Goal: Task Accomplishment & Management: Use online tool/utility

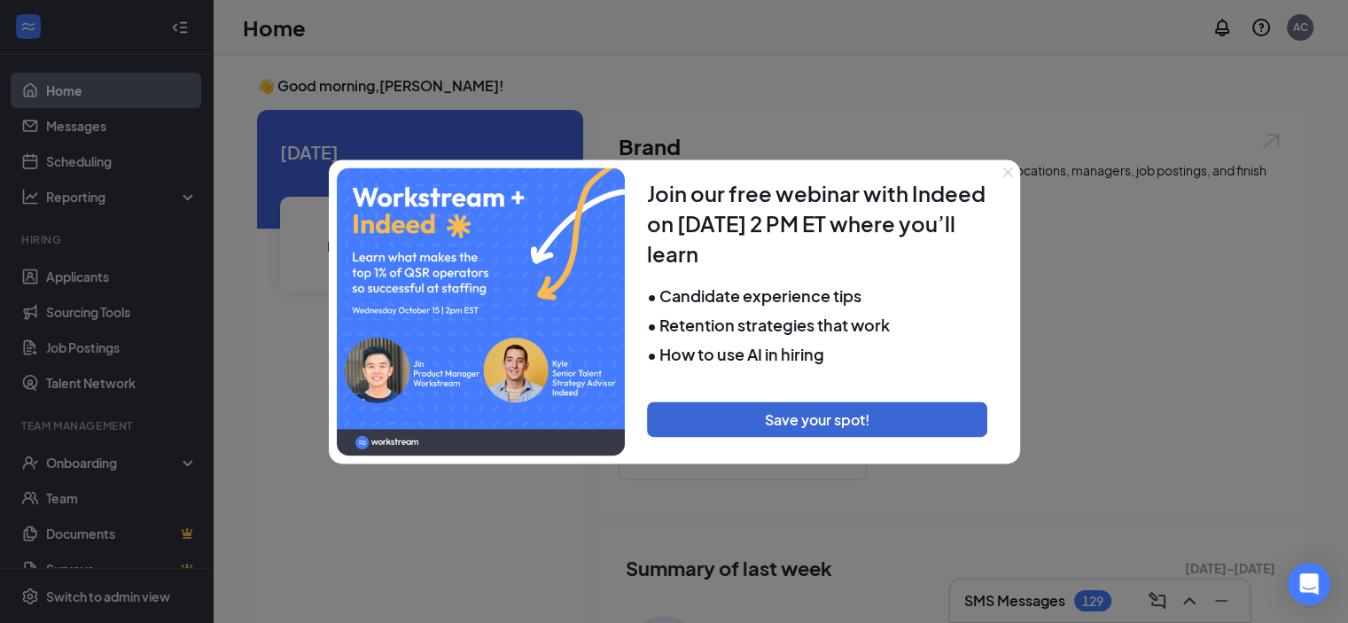
click at [1000, 172] on button "Close" at bounding box center [1007, 172] width 25 height 25
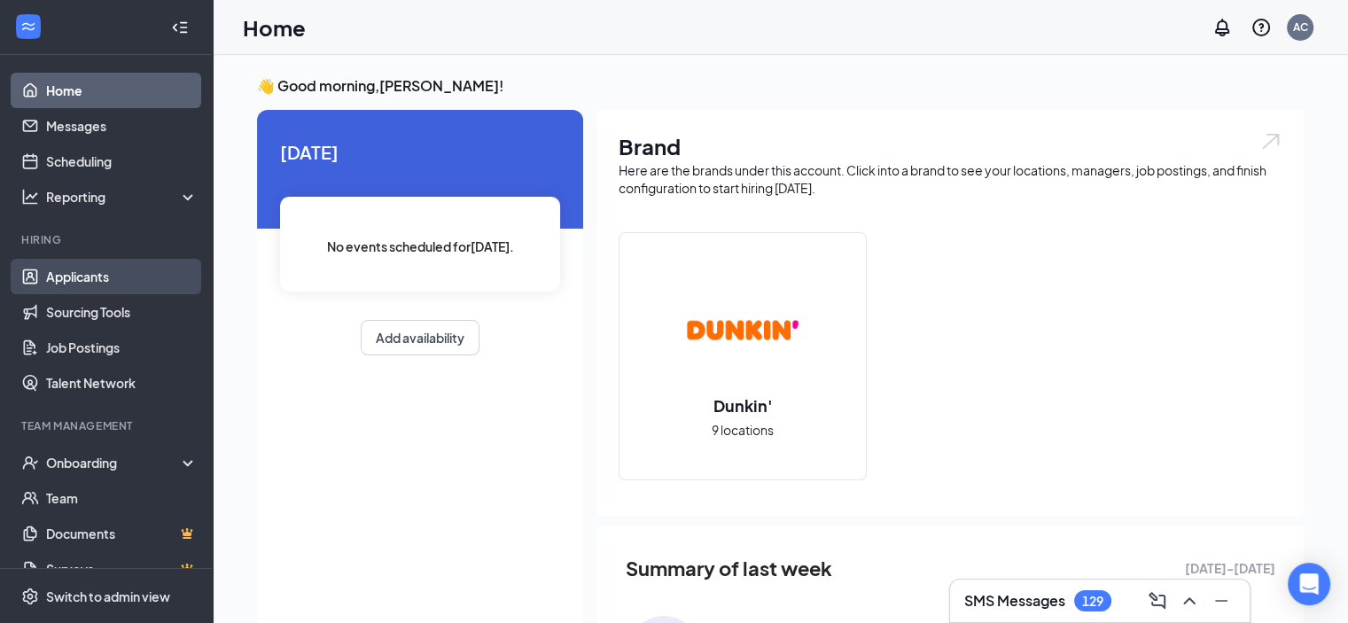
click at [105, 282] on link "Applicants" at bounding box center [122, 276] width 152 height 35
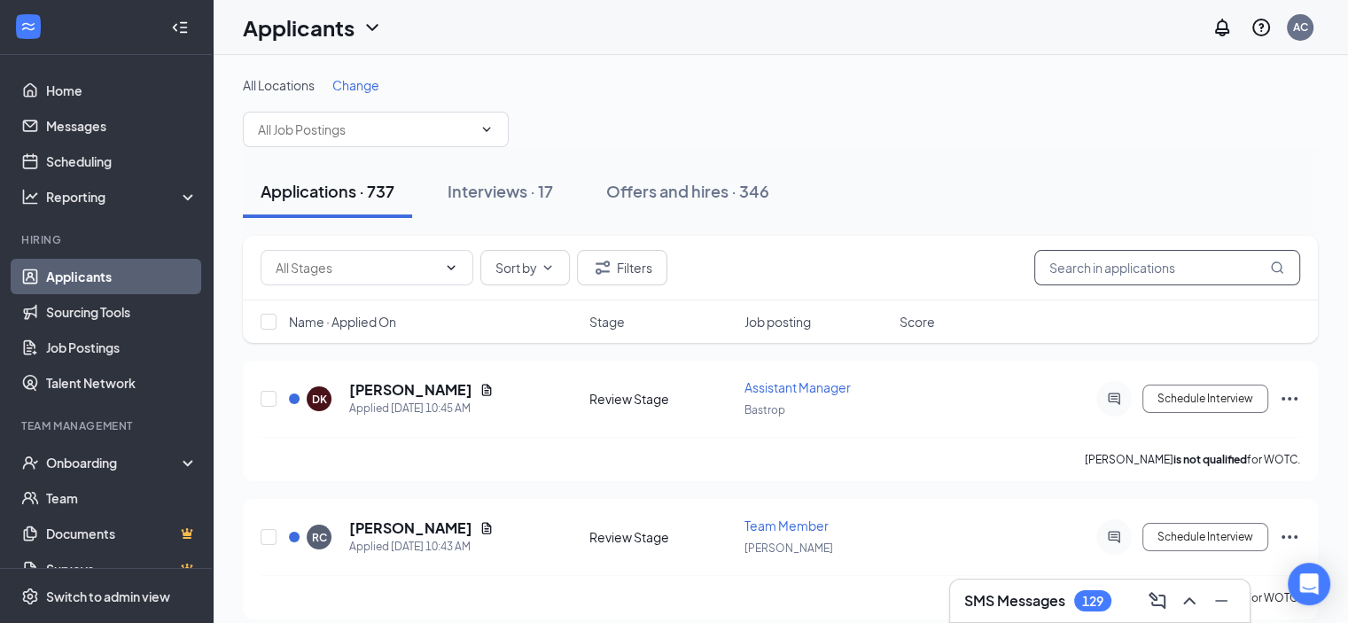
click at [1113, 269] on input "text" at bounding box center [1167, 267] width 266 height 35
click at [1105, 271] on input "text" at bounding box center [1167, 267] width 266 height 35
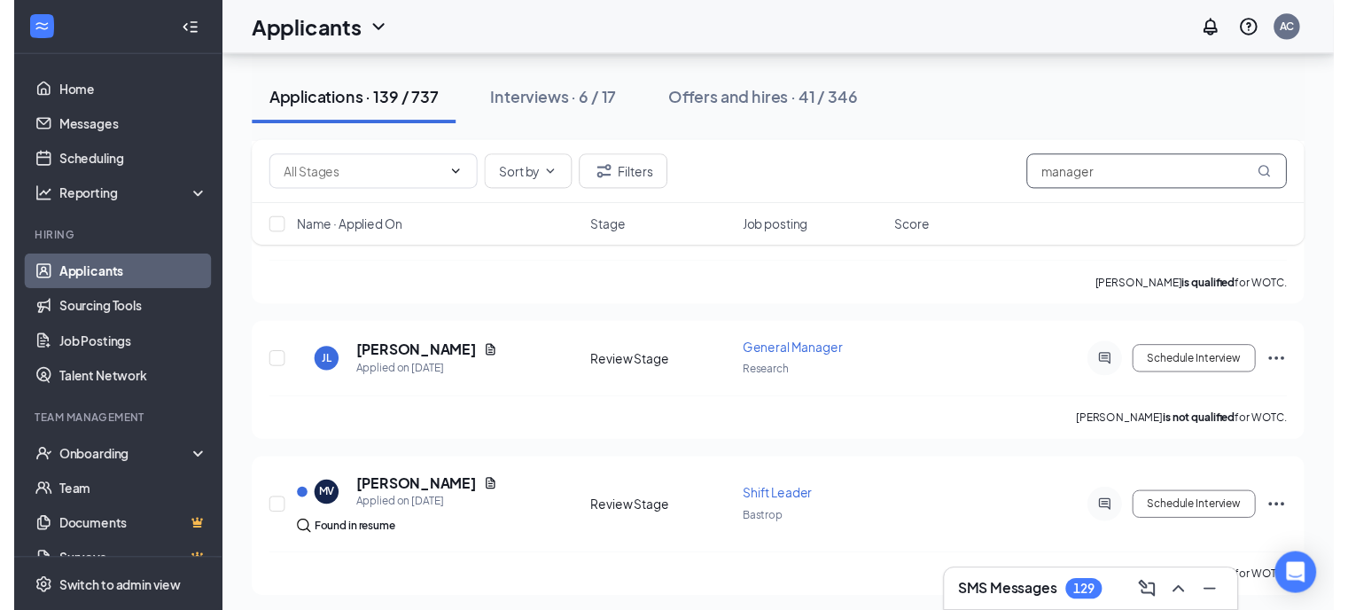
scroll to position [312, 0]
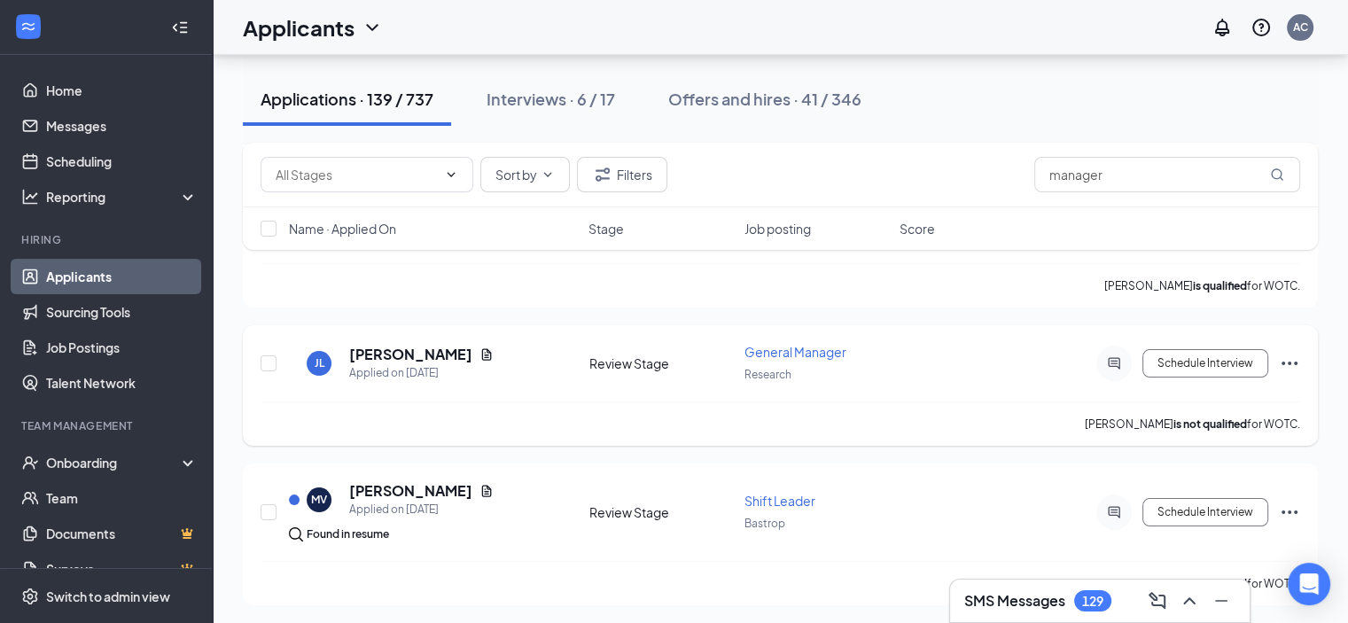
click at [376, 345] on h5 "Jennifer Lee" at bounding box center [410, 354] width 123 height 19
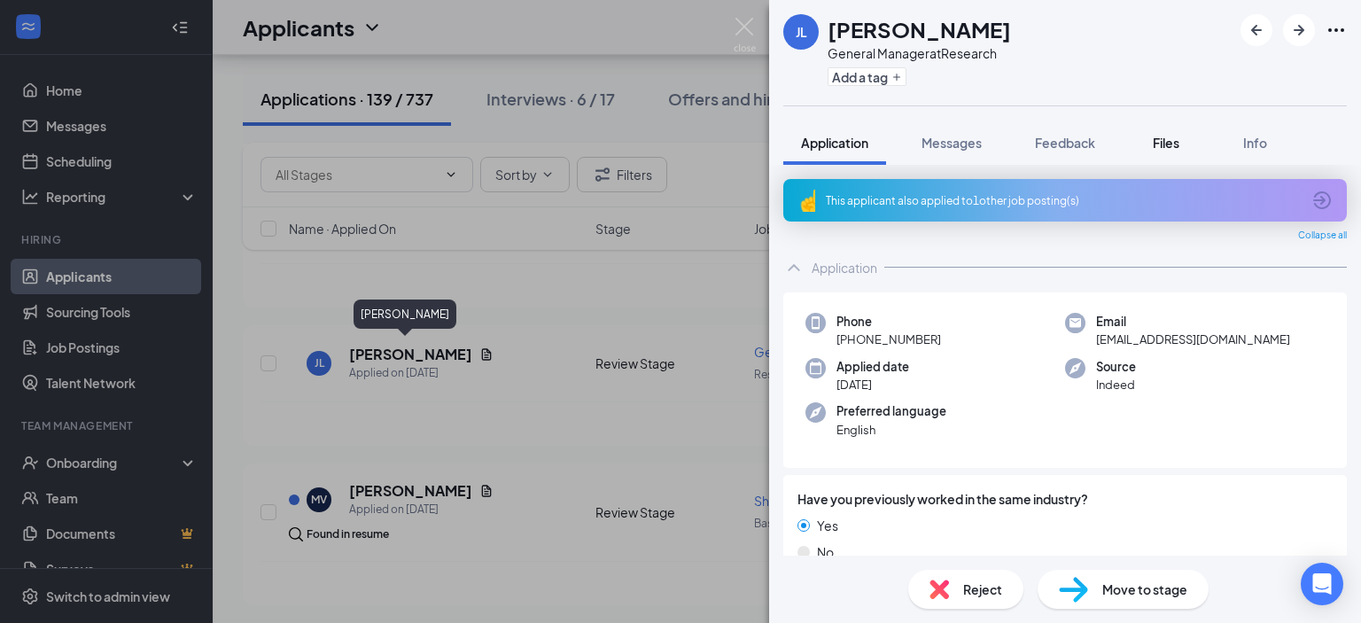
click at [1172, 145] on span "Files" at bounding box center [1166, 143] width 27 height 16
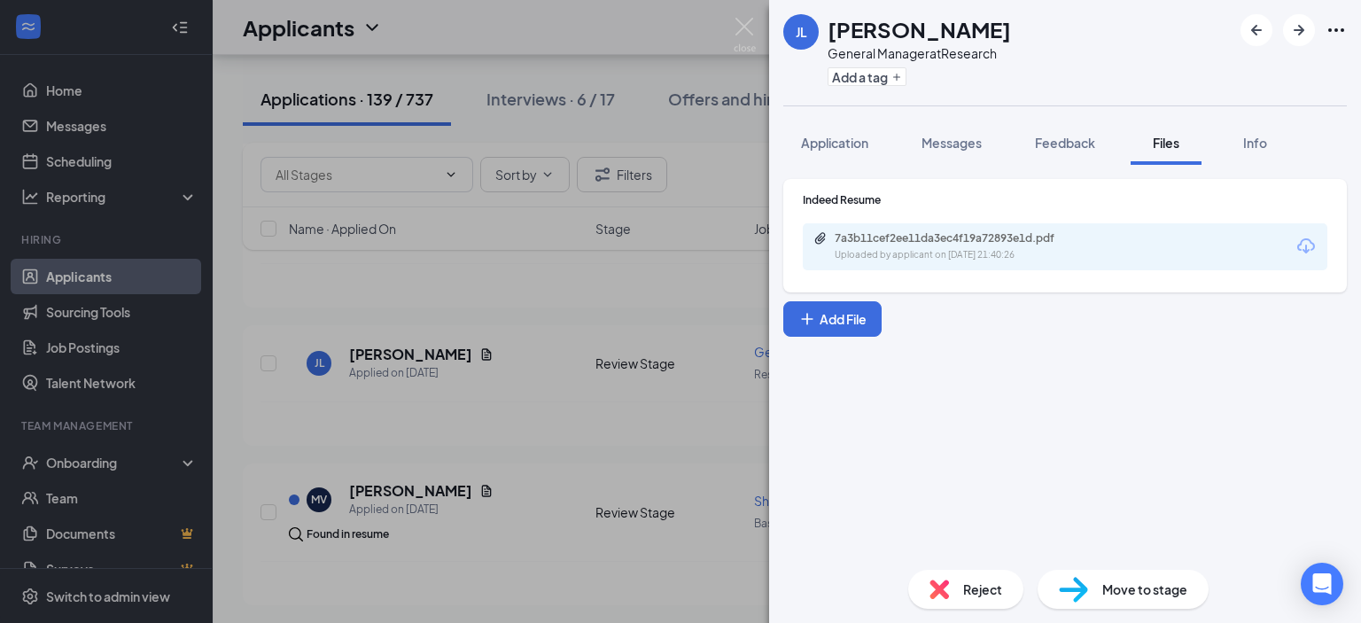
click at [1163, 248] on div "7a3b11cef2ee11da3ec4f19a72893e1d.pdf Uploaded by applicant on Oct 13, 2025 at 2…" at bounding box center [1065, 246] width 525 height 47
click at [1185, 247] on div "7a3b11cef2ee11da3ec4f19a72893e1d.pdf Uploaded by applicant on Oct 13, 2025 at 2…" at bounding box center [1065, 246] width 525 height 47
click at [1010, 241] on div "7a3b11cef2ee11da3ec4f19a72893e1d.pdf" at bounding box center [959, 238] width 248 height 14
click at [602, 320] on div "JL Jennifer Lee General Manager at Research Add a tag Application Messages Feed…" at bounding box center [680, 311] width 1361 height 623
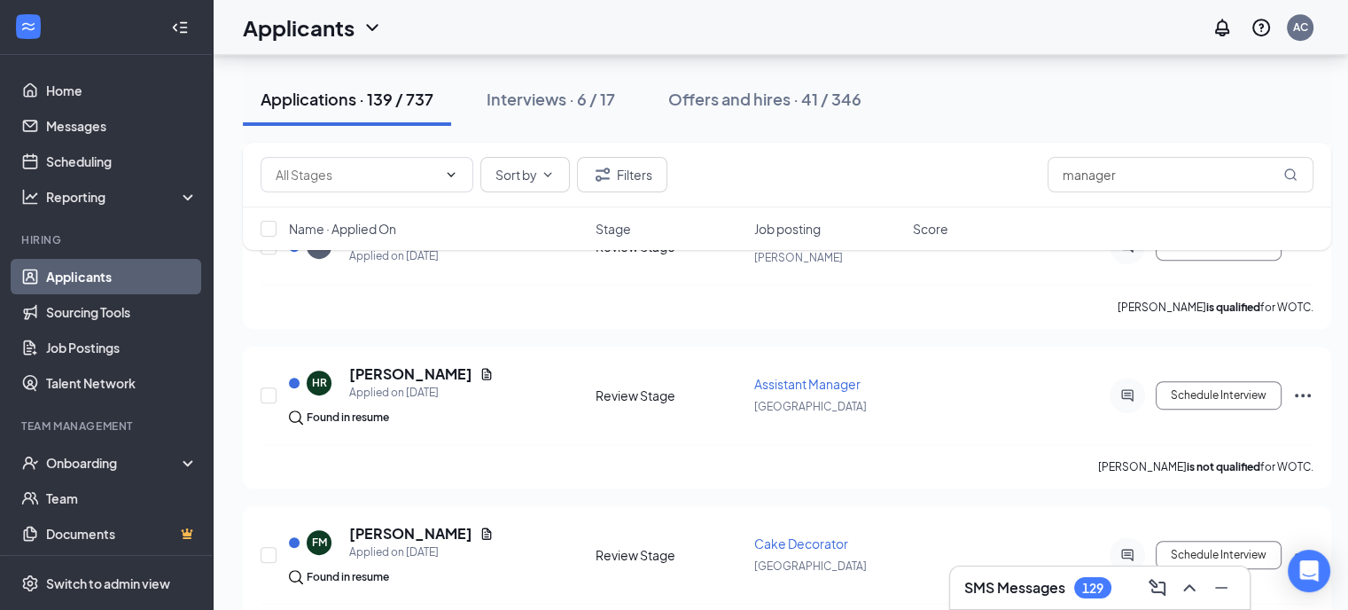
scroll to position [886, 0]
click at [383, 364] on h5 "Hailie Rapp" at bounding box center [410, 373] width 123 height 19
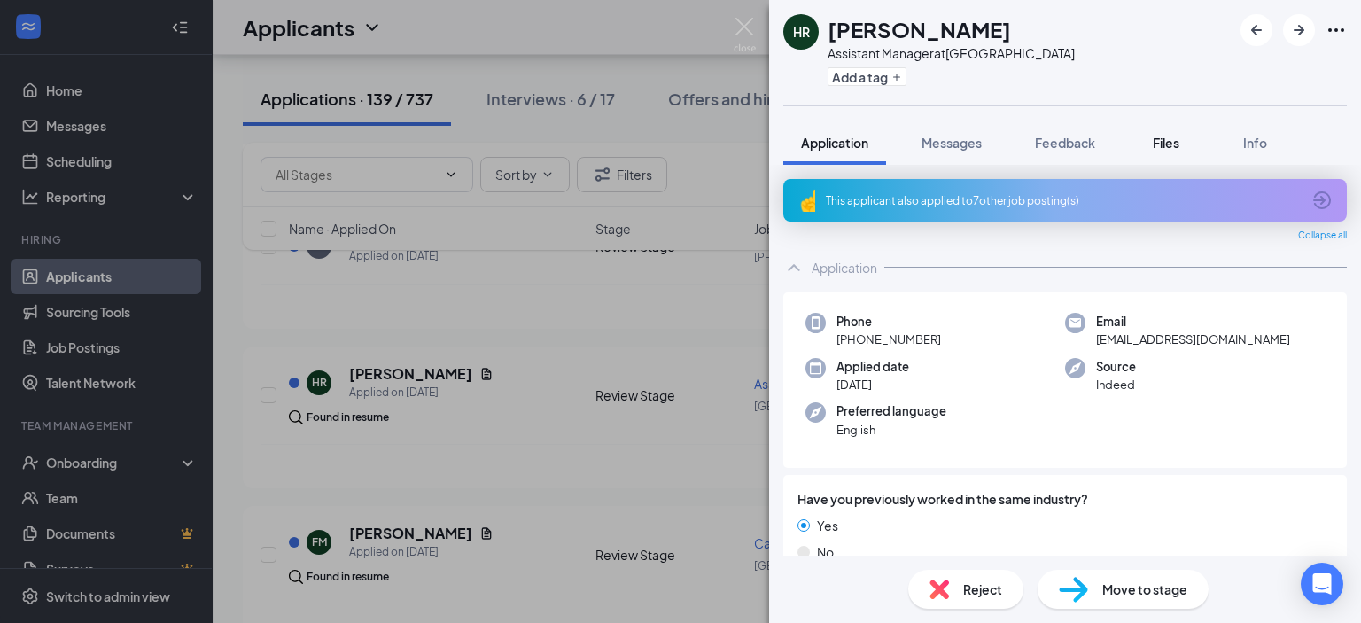
click at [1162, 136] on span "Files" at bounding box center [1166, 143] width 27 height 16
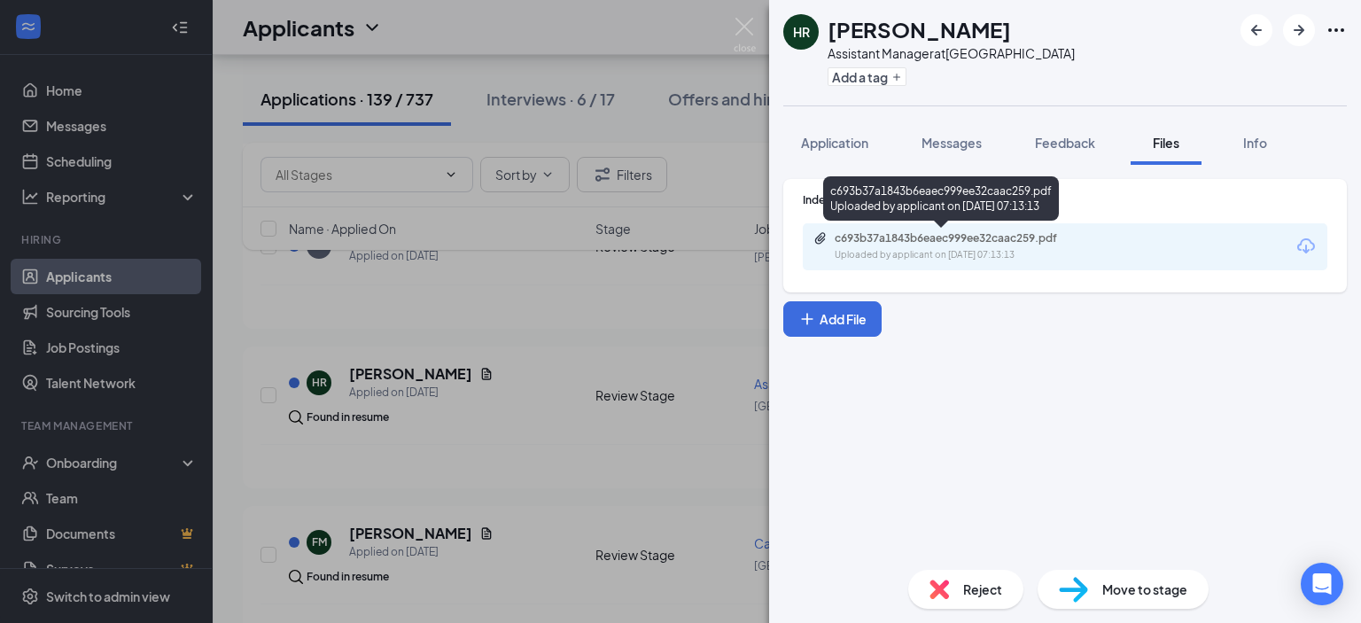
click at [969, 258] on div "Uploaded by applicant on Oct 13, 2025 at 07:13:13" at bounding box center [968, 255] width 266 height 14
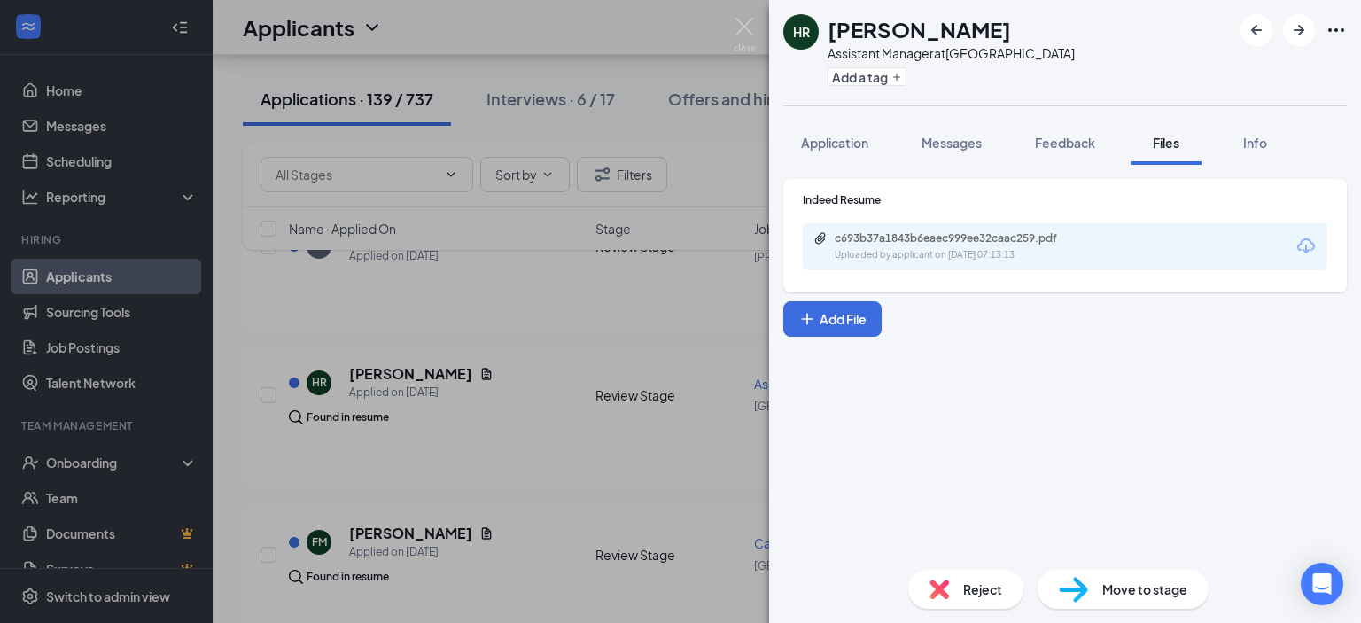
click at [746, 32] on img at bounding box center [745, 35] width 22 height 35
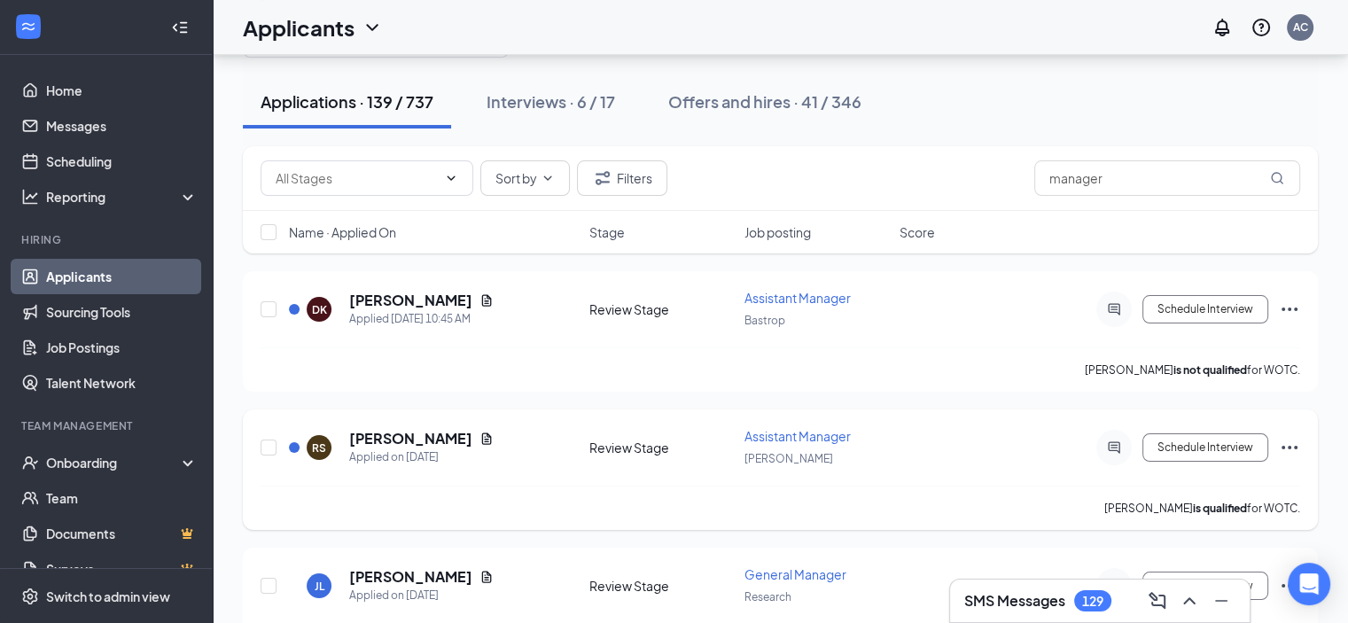
click at [659, 421] on div "RS Robert Serrano Applied on Oct 14 Review Stage Assistant Manager Kyle Schedul…" at bounding box center [780, 469] width 1075 height 121
click at [662, 439] on div "Review Stage" at bounding box center [661, 448] width 144 height 18
click at [666, 486] on div "Robert Serrano is qualified for WOTC." at bounding box center [780, 508] width 1039 height 44
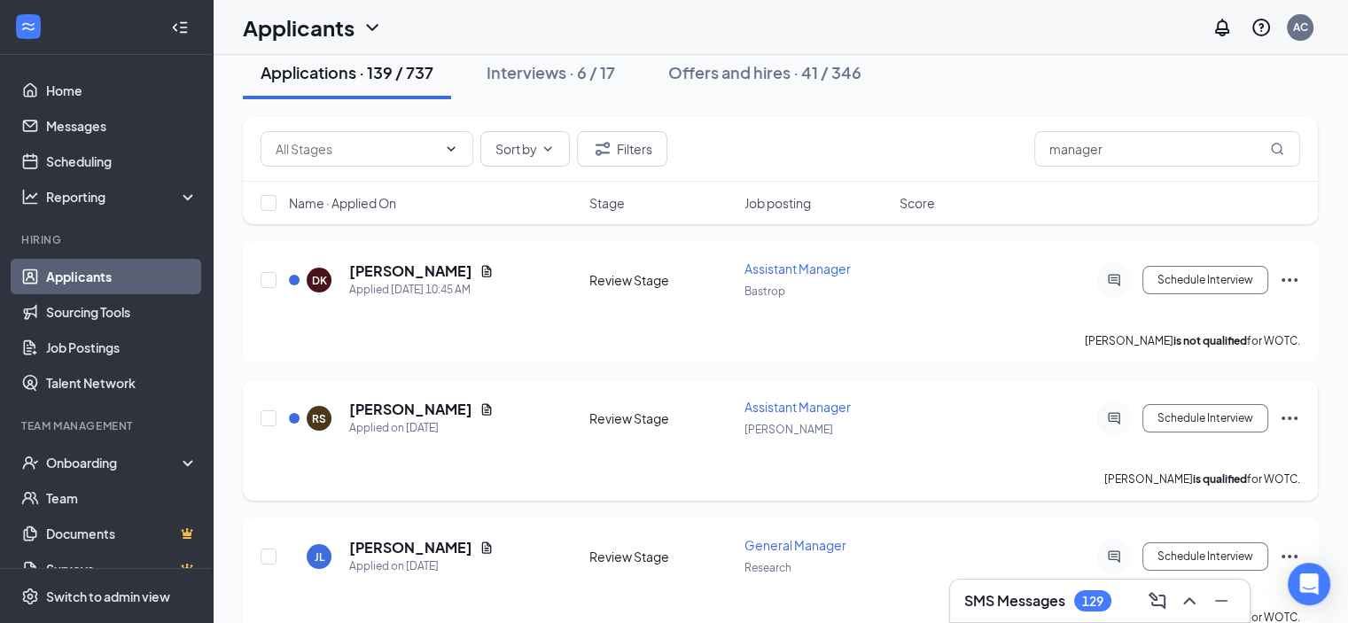
scroll to position [0, 0]
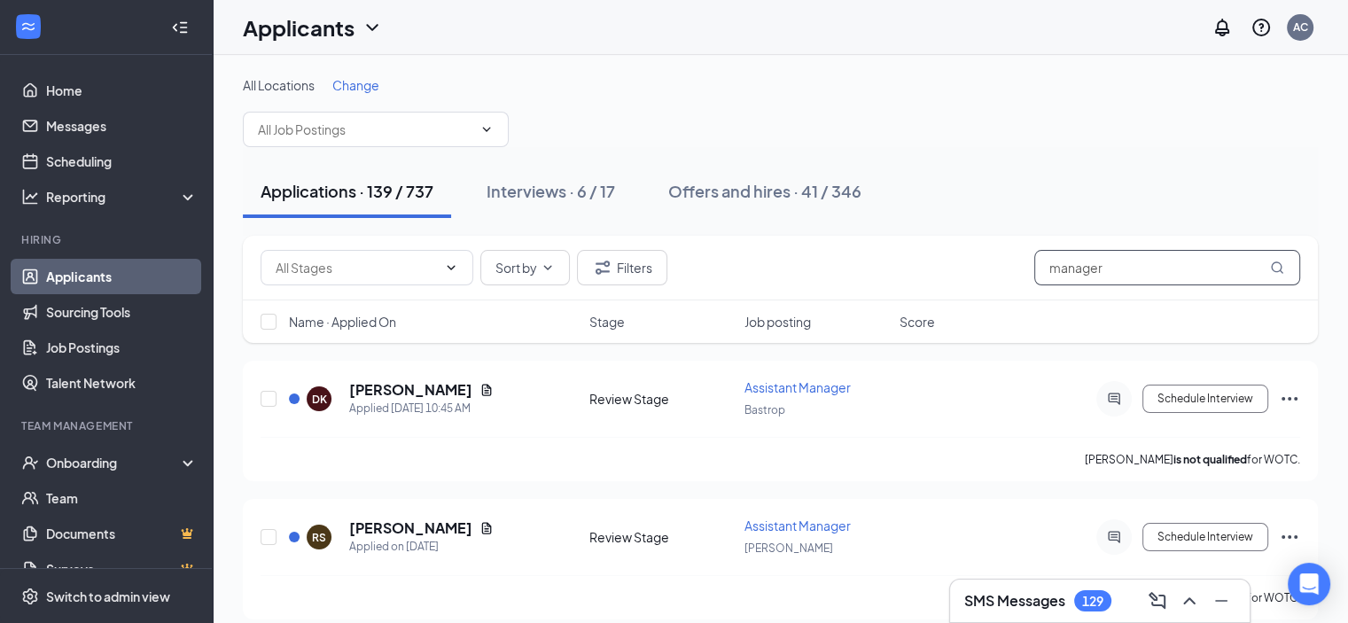
drag, startPoint x: 1108, startPoint y: 261, endPoint x: 838, endPoint y: 223, distance: 272.1
drag, startPoint x: 838, startPoint y: 223, endPoint x: 1146, endPoint y: 267, distance: 310.5
click at [1146, 267] on input "manager" at bounding box center [1167, 267] width 266 height 35
type input "m"
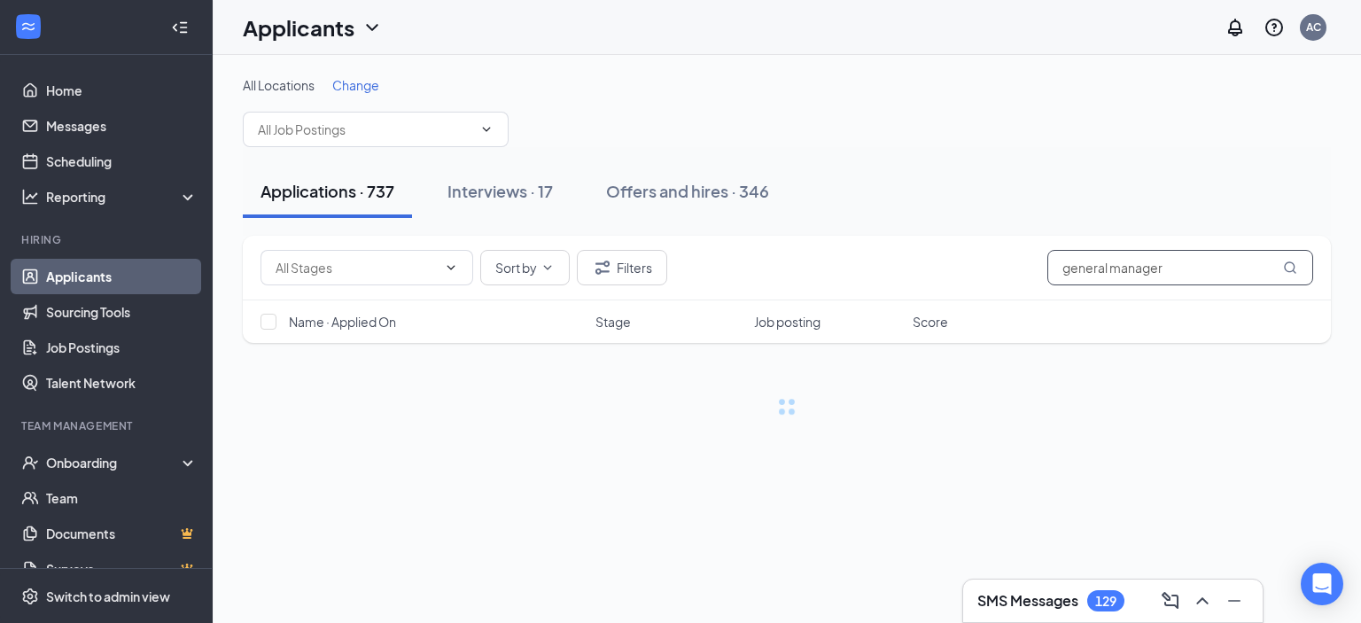
type input "general manager"
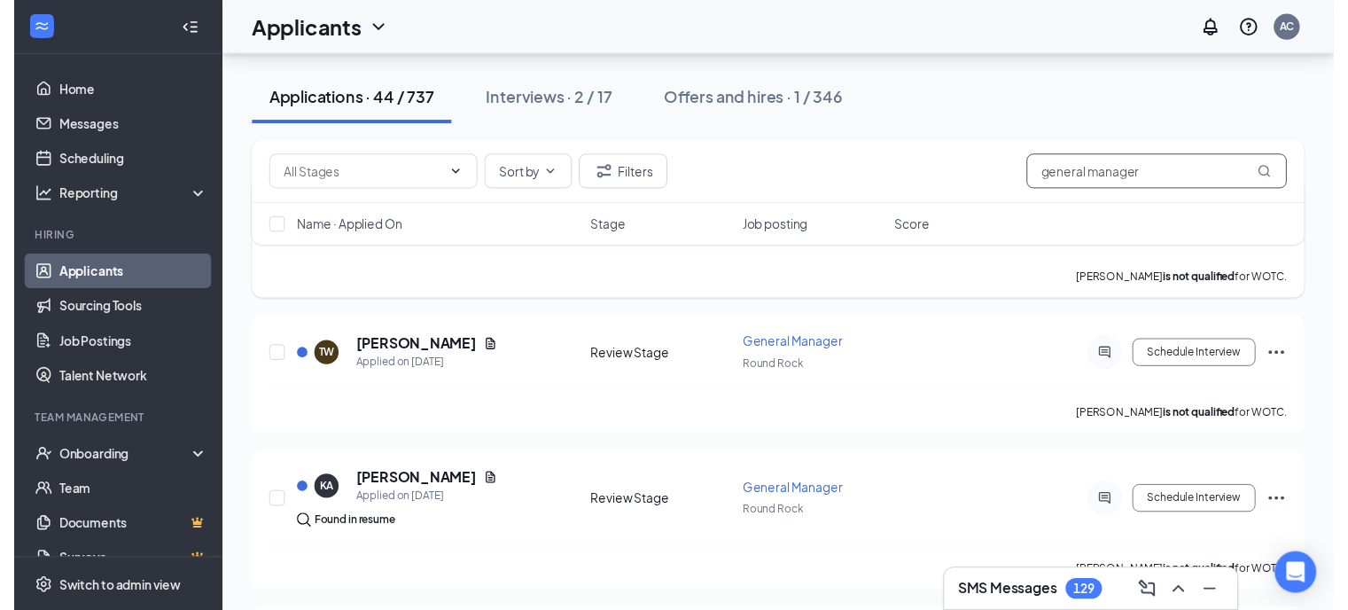
scroll to position [191, 0]
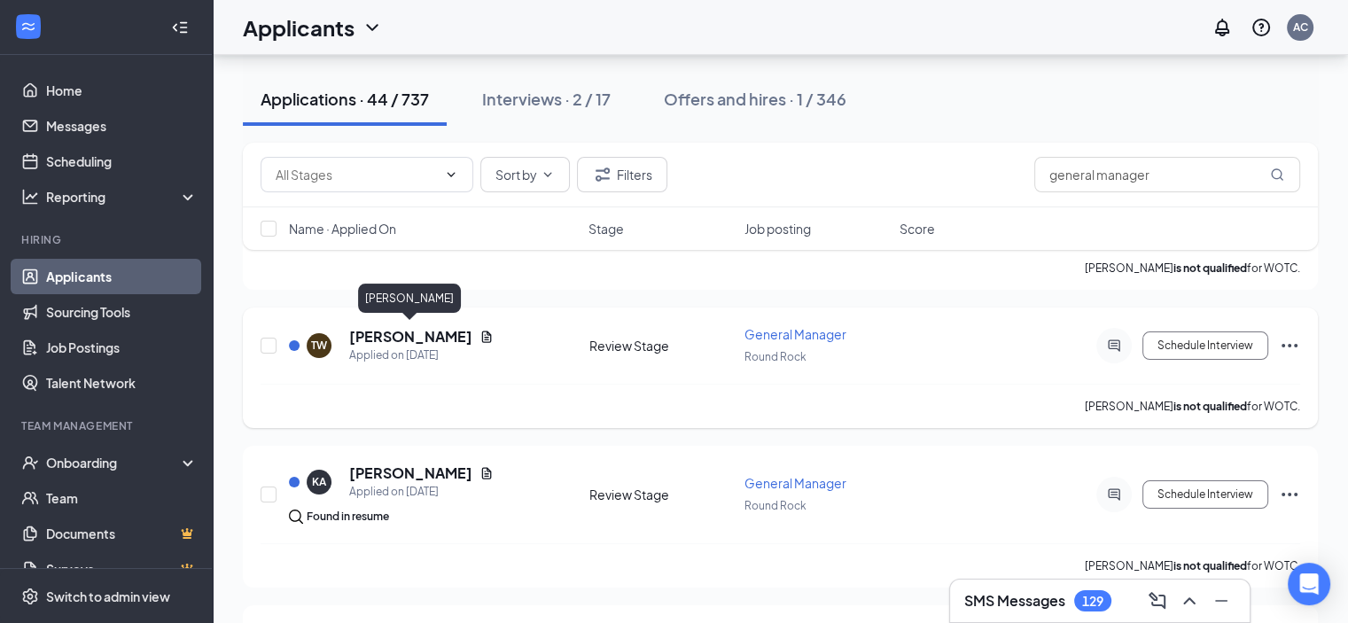
click at [409, 331] on h5 "Thomas Werchan" at bounding box center [410, 336] width 123 height 19
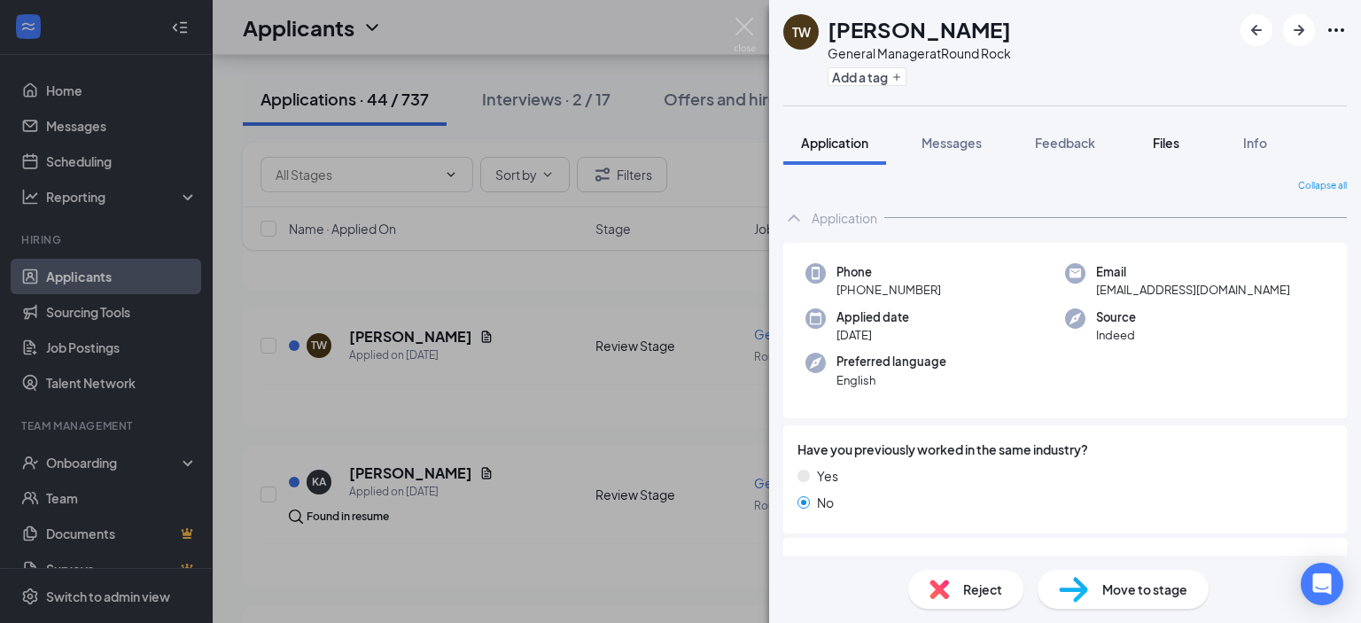
click at [1160, 154] on button "Files" at bounding box center [1166, 143] width 71 height 44
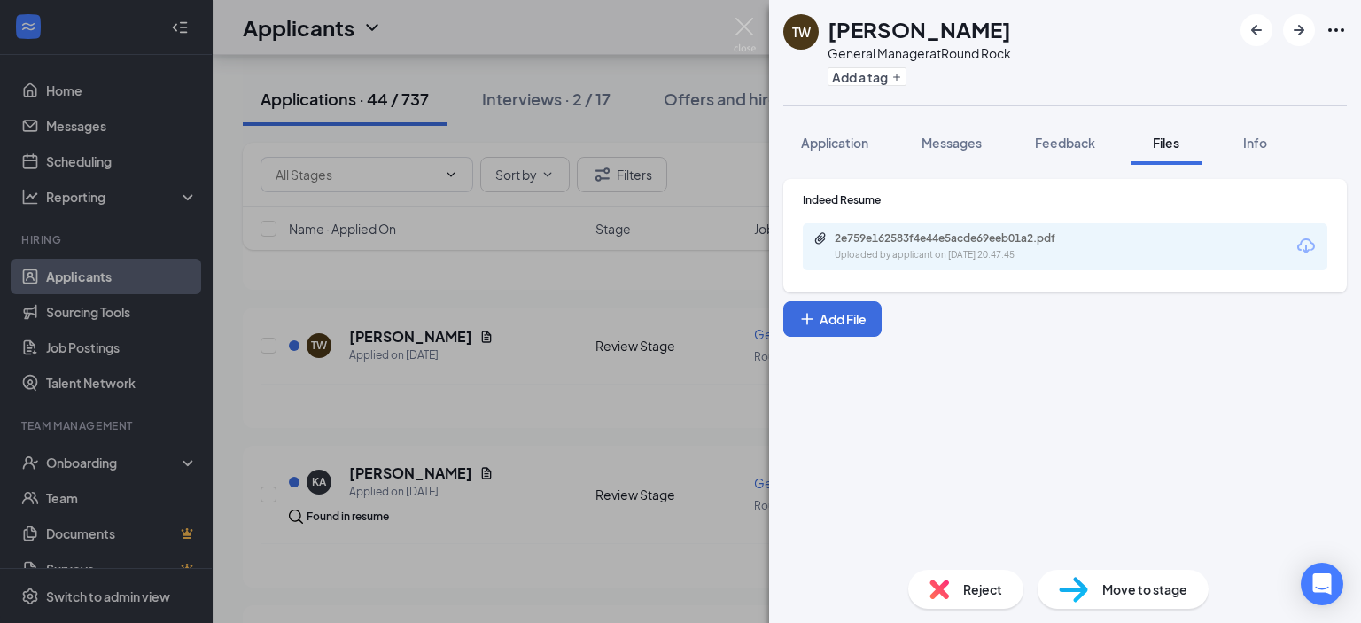
click at [968, 265] on div "2e759e162583f4e44e5acde69eeb01a2.pdf Uploaded by applicant on Oct 10, 2025 at 2…" at bounding box center [1065, 246] width 525 height 47
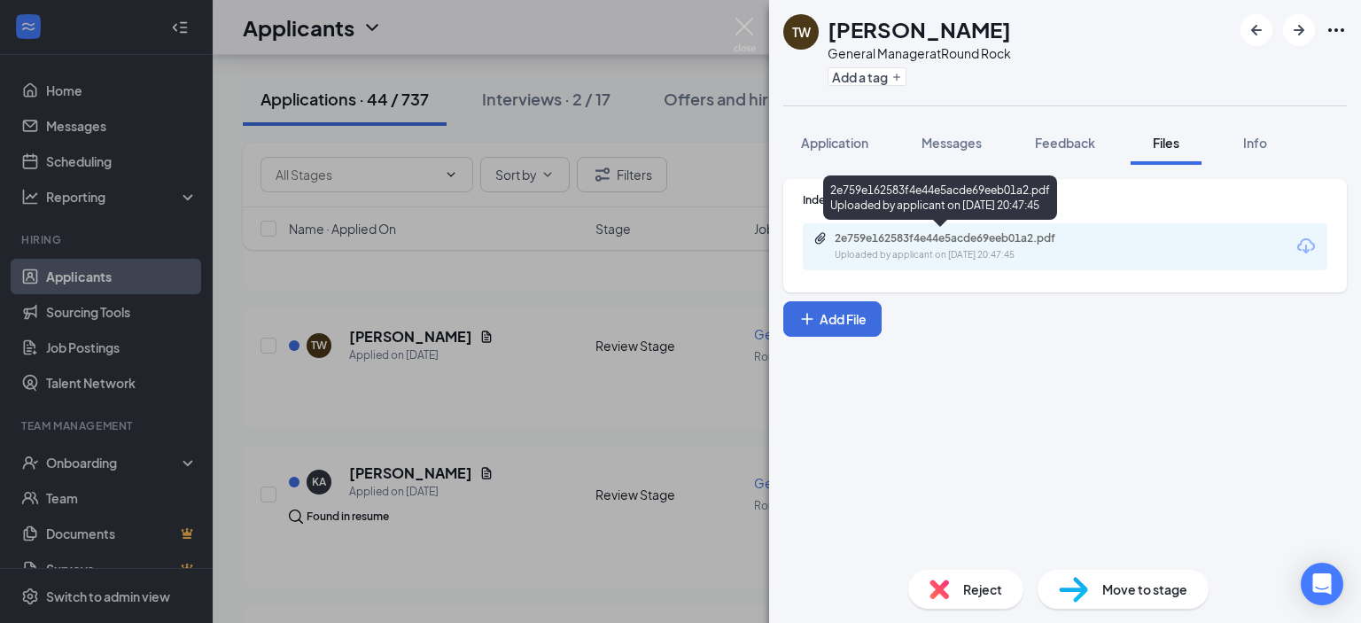
click at [976, 248] on div "Uploaded by applicant on Oct 10, 2025 at 20:47:45" at bounding box center [968, 255] width 266 height 14
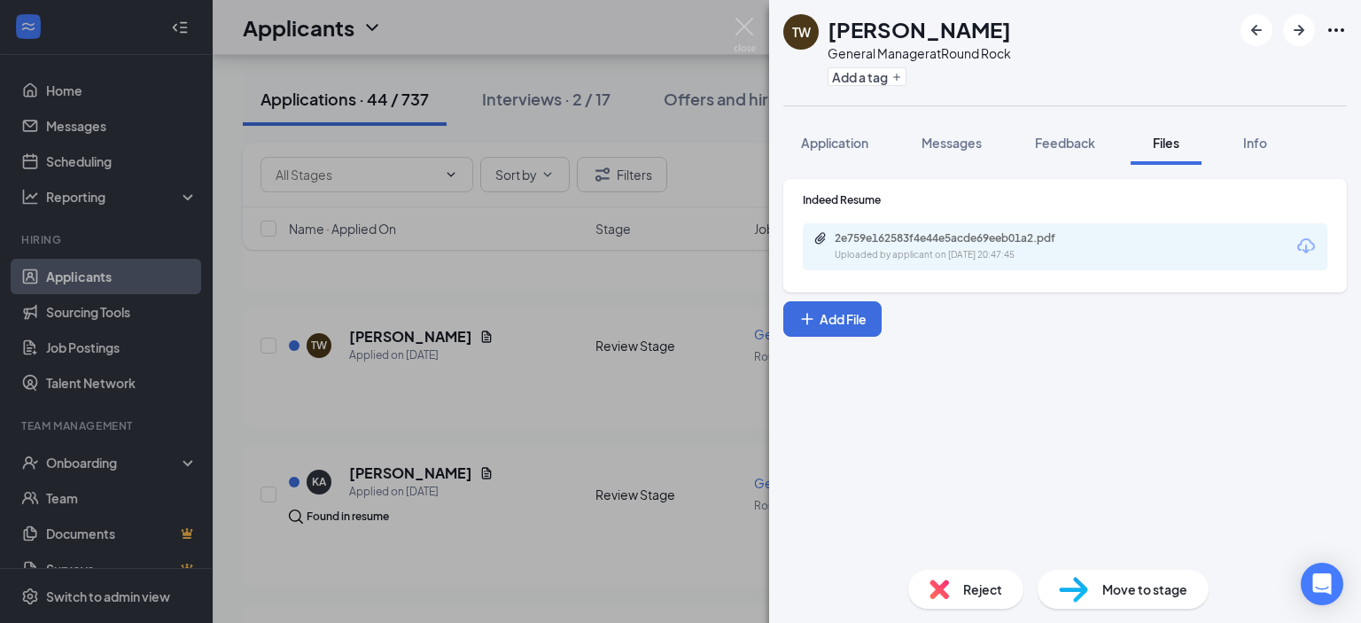
click at [593, 375] on div "TW Thomas Werchan General Manager at Round Rock Add a tag Application Messages …" at bounding box center [680, 311] width 1361 height 623
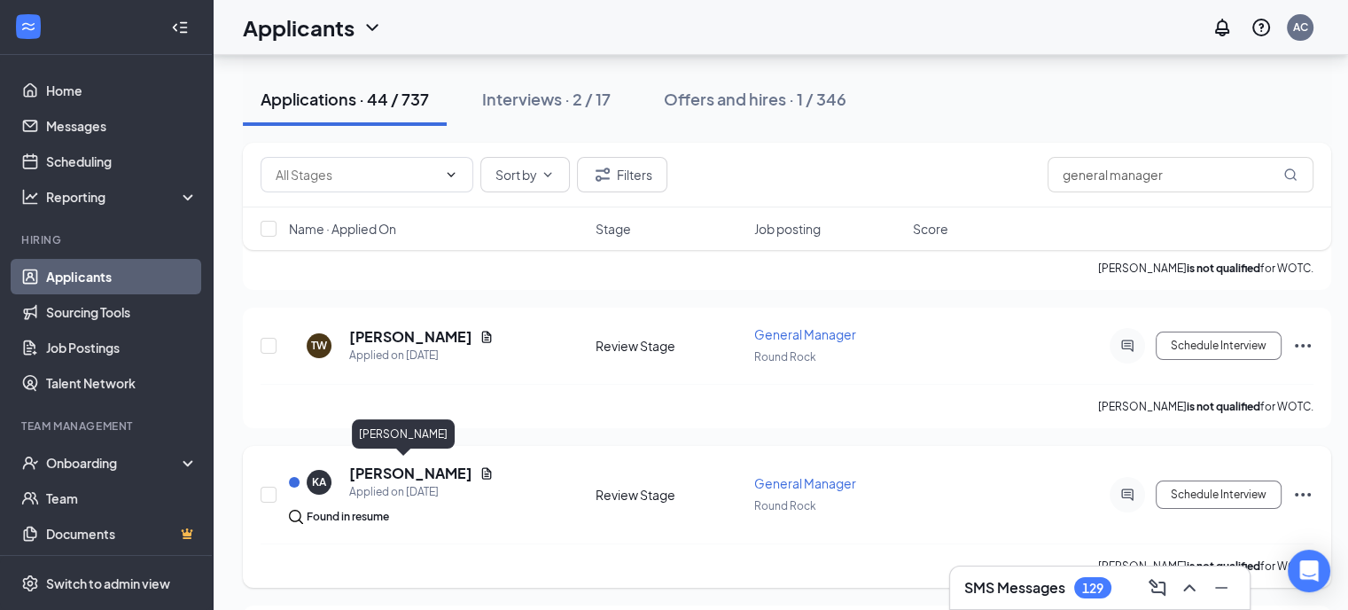
click at [383, 468] on h5 "Kyle Aniol" at bounding box center [410, 472] width 123 height 19
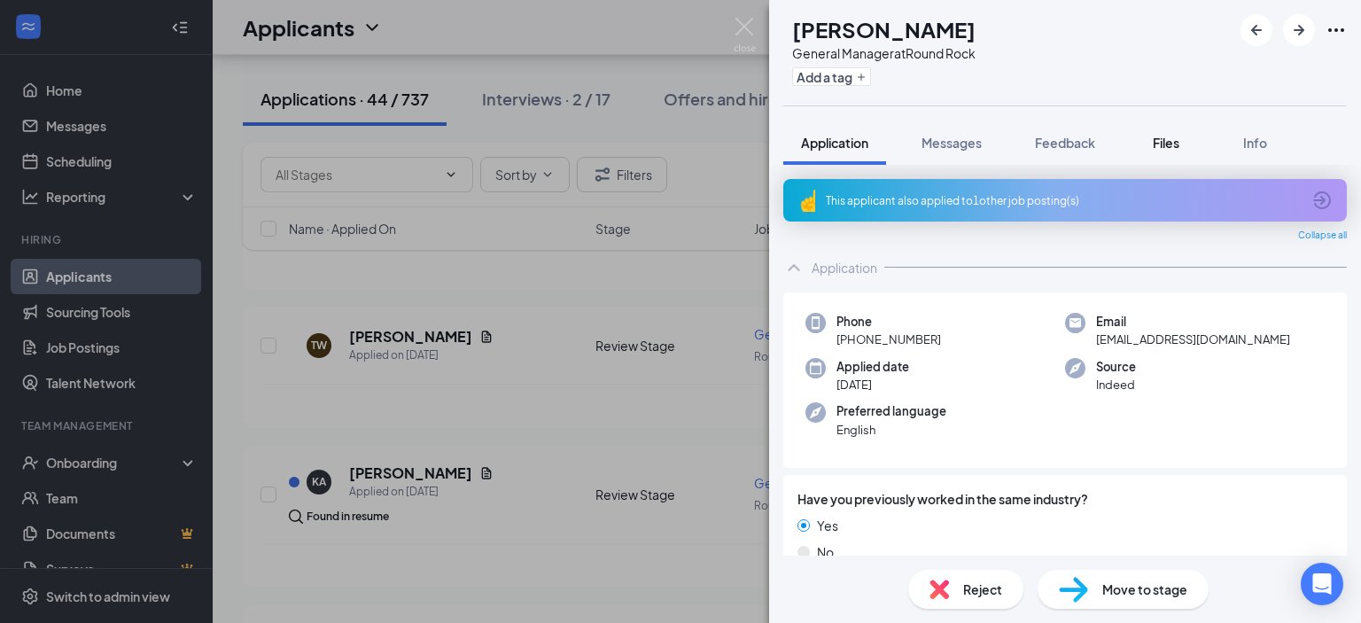
click at [1139, 131] on button "Files" at bounding box center [1166, 143] width 71 height 44
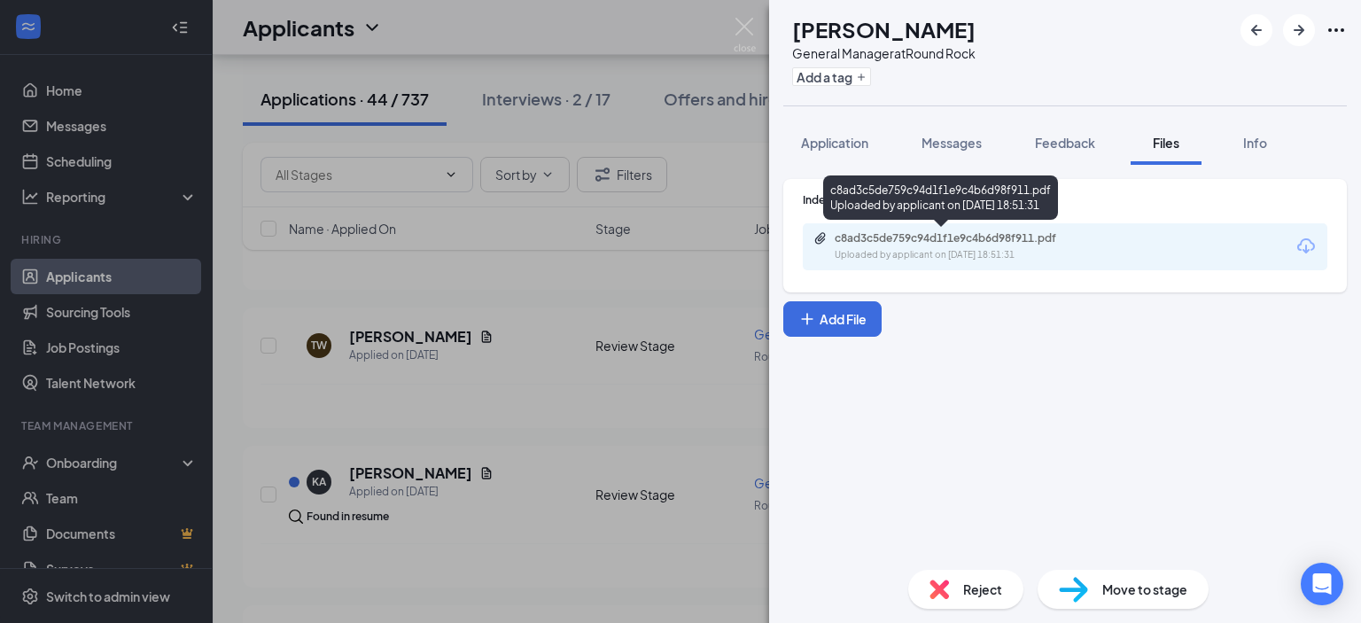
click at [925, 239] on div "c8ad3c5de759c94d1f1e9c4b6d98f911.pdf" at bounding box center [959, 238] width 248 height 14
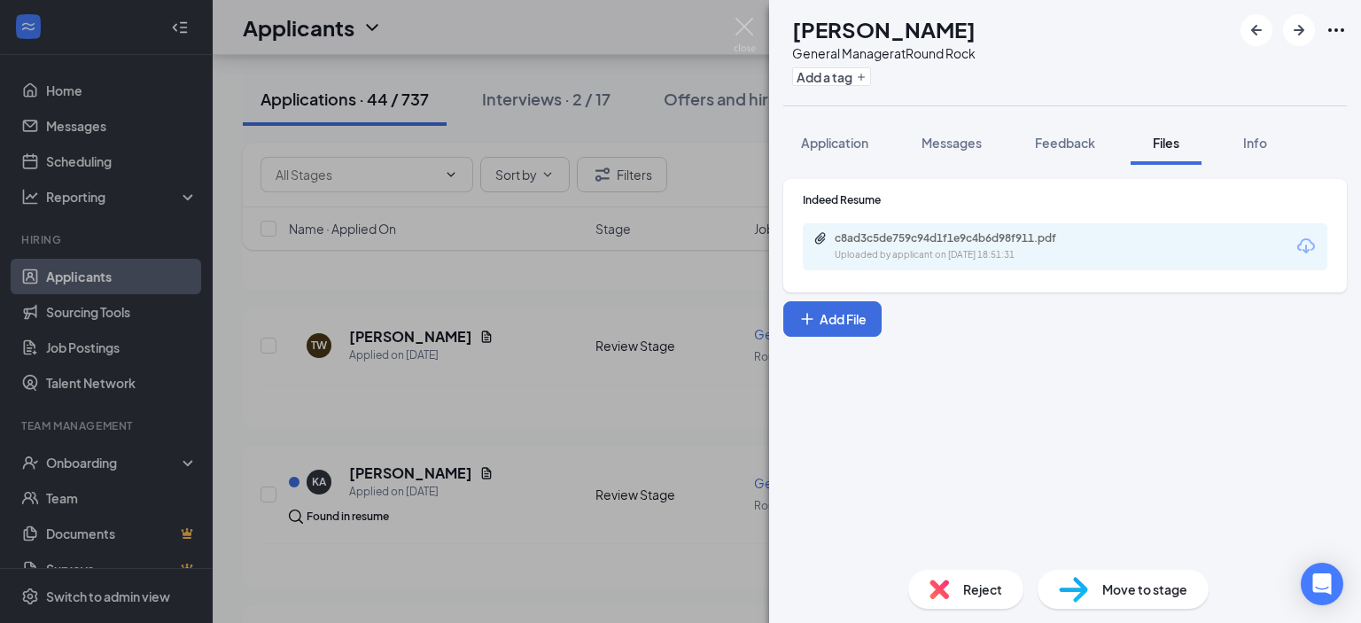
click at [471, 460] on div "KA Kyle Aniol General Manager at Round Rock Add a tag Application Messages Feed…" at bounding box center [680, 311] width 1361 height 623
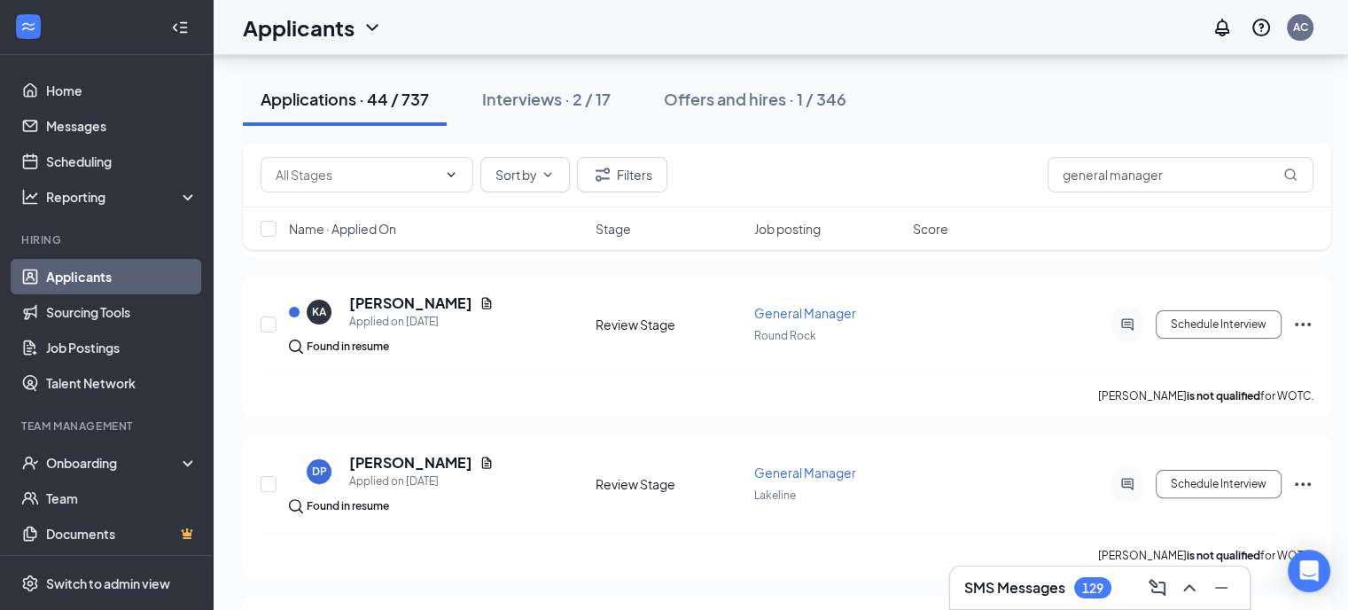
scroll to position [385, 0]
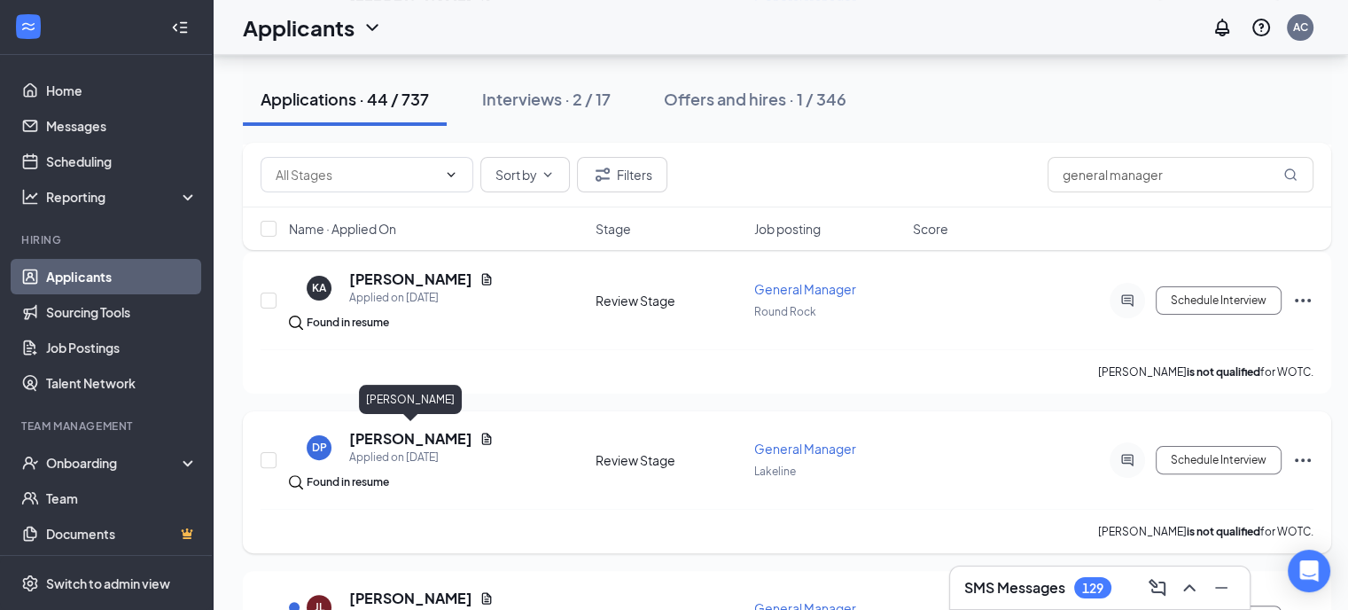
click at [440, 435] on h5 "Destiny Pantalion" at bounding box center [410, 438] width 123 height 19
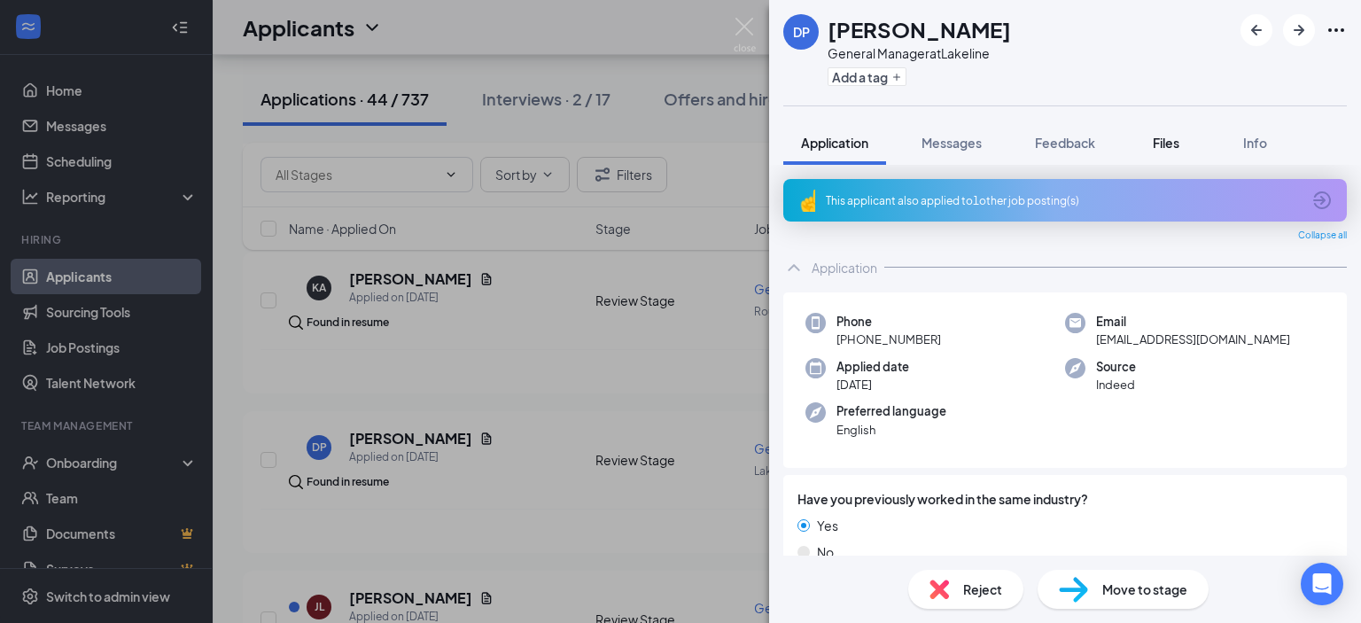
click at [1170, 135] on span "Files" at bounding box center [1166, 143] width 27 height 16
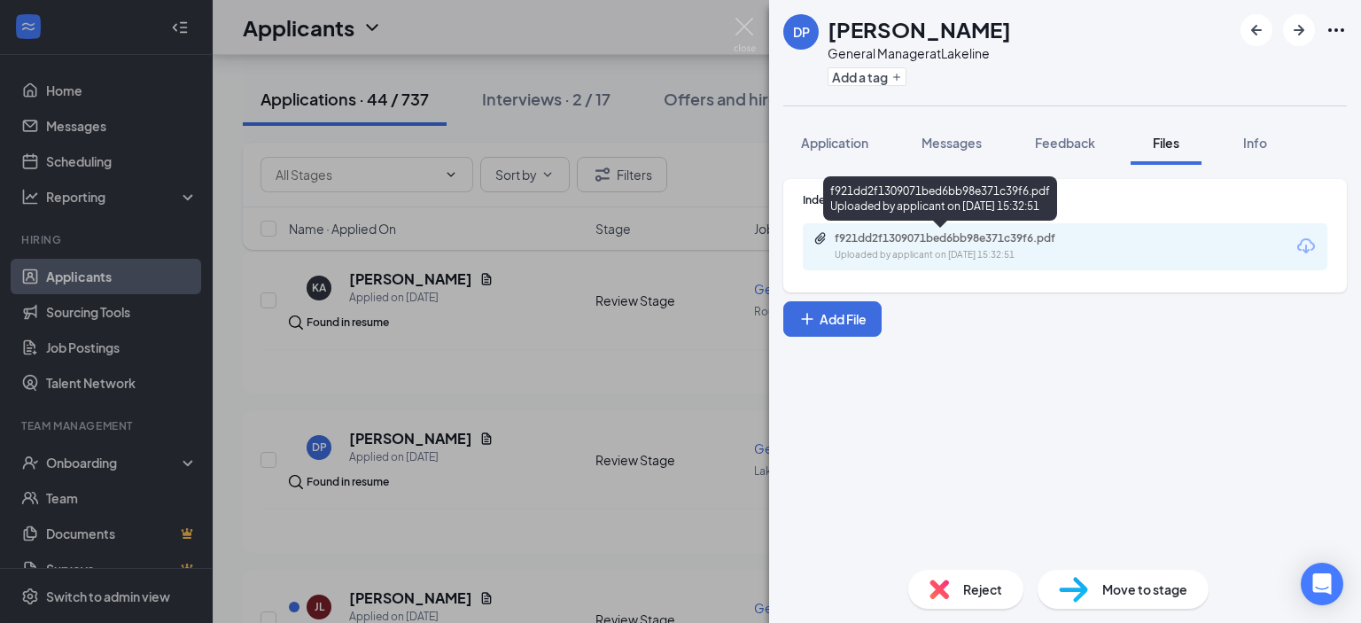
click at [1000, 252] on div "Uploaded by applicant on Oct 09, 2025 at 15:32:51" at bounding box center [968, 255] width 266 height 14
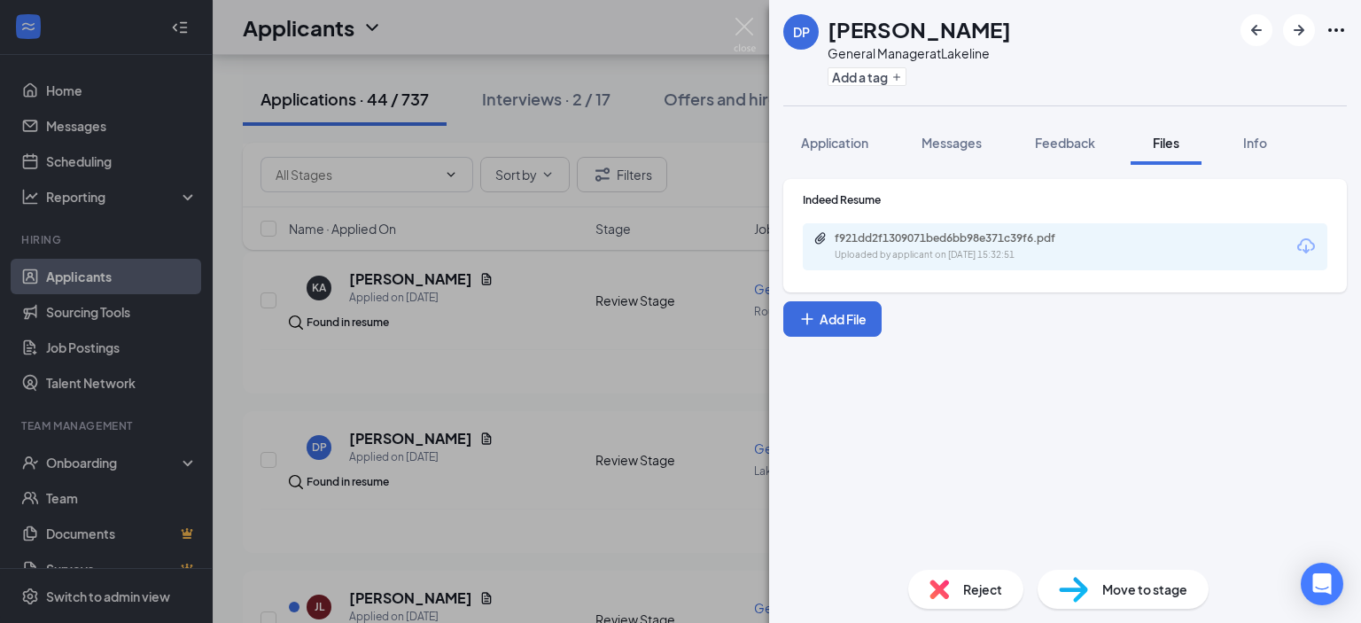
click at [751, 28] on img at bounding box center [745, 35] width 22 height 35
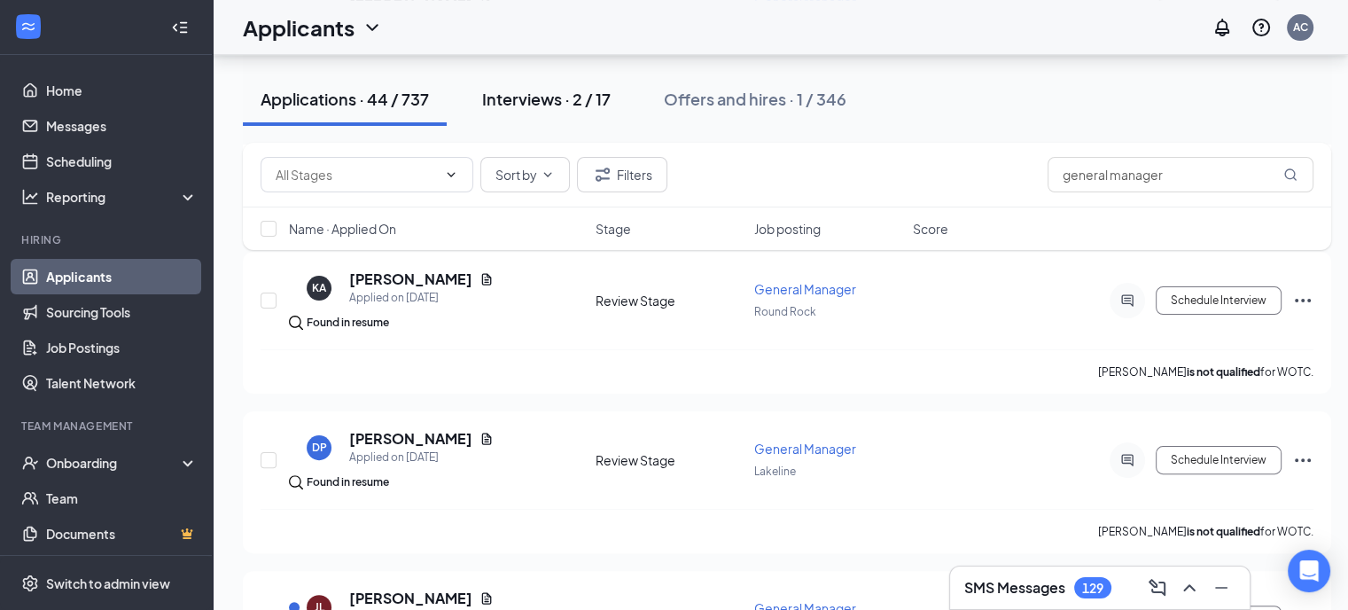
click at [576, 89] on div "Interviews · 2 / 17" at bounding box center [546, 99] width 128 height 22
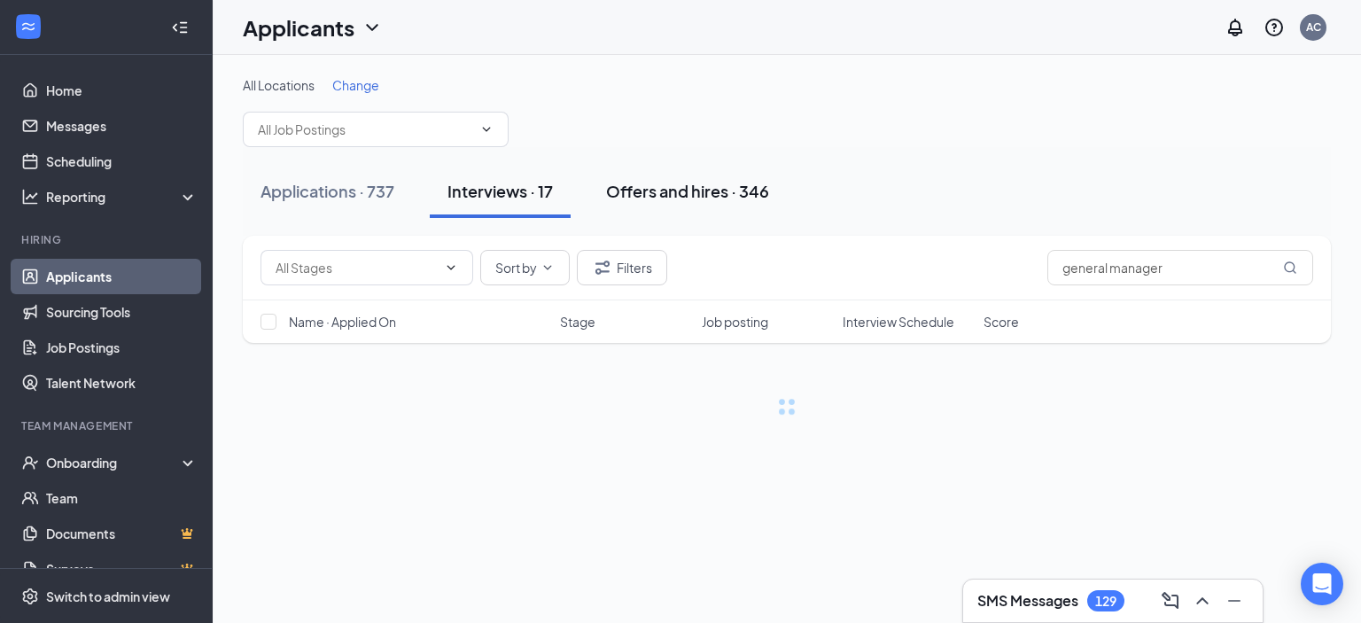
click at [691, 203] on button "Offers and hires · 346" at bounding box center [687, 191] width 198 height 53
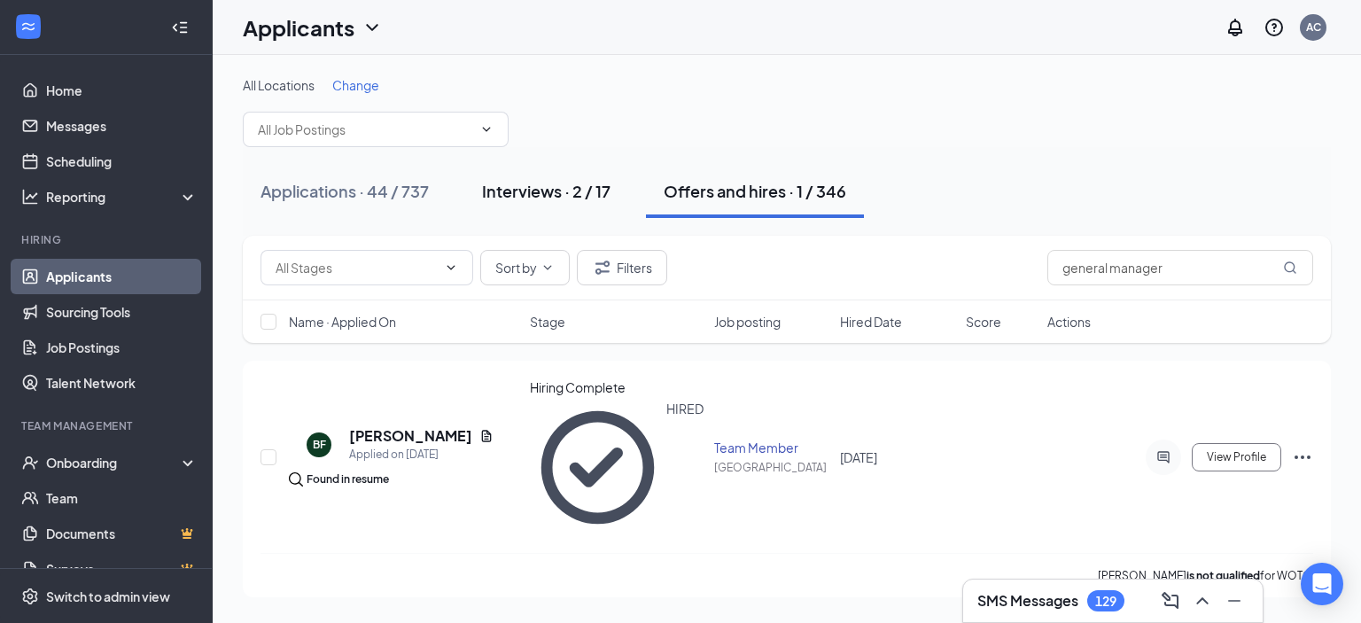
click at [577, 202] on button "Interviews · 2 / 17" at bounding box center [546, 191] width 164 height 53
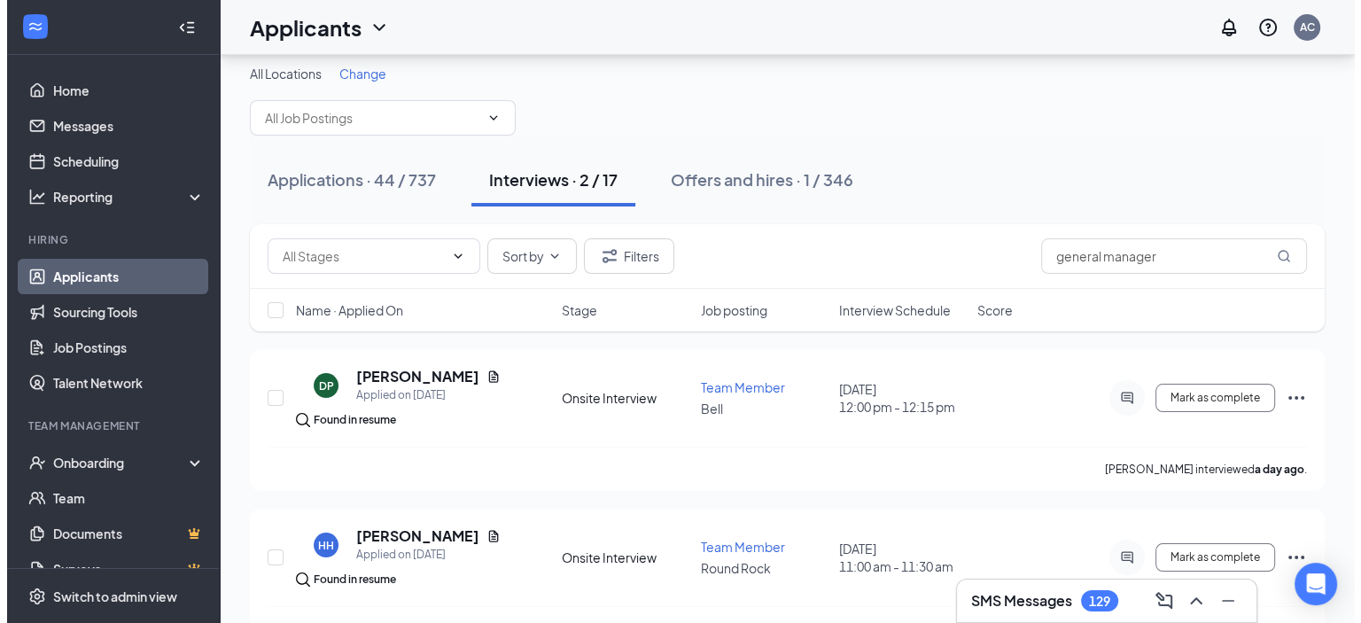
scroll to position [59, 0]
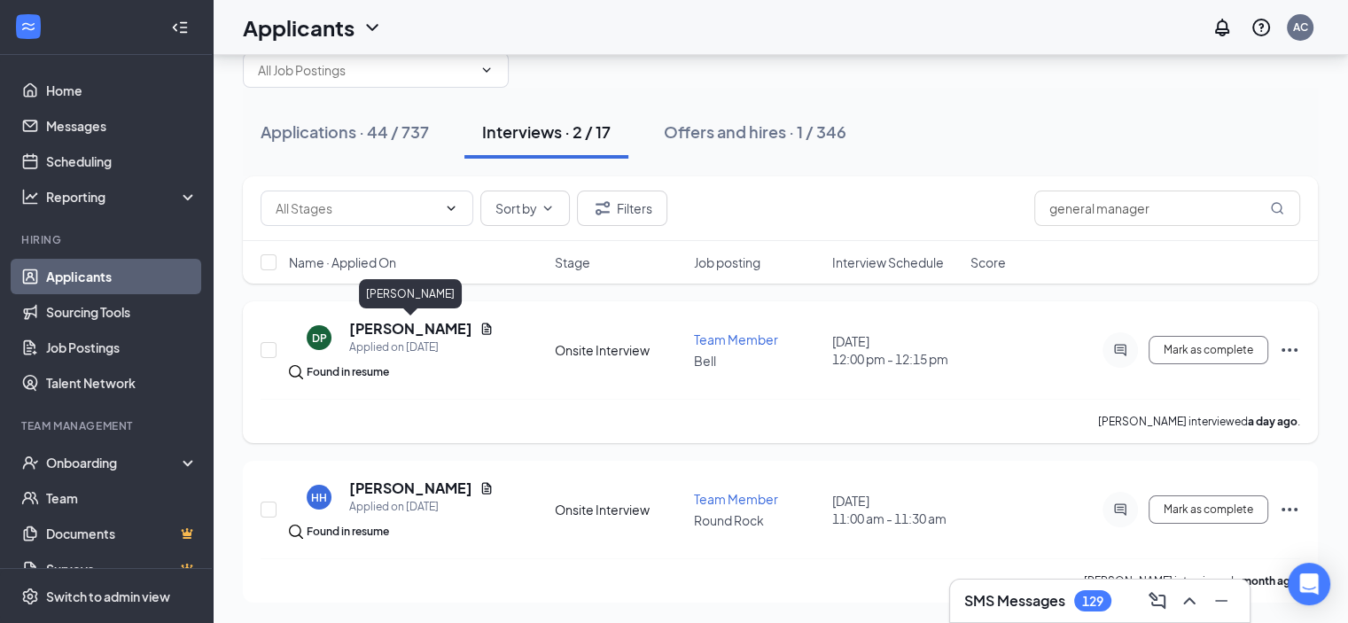
click at [425, 329] on h5 "Destiny Pantalion" at bounding box center [410, 328] width 123 height 19
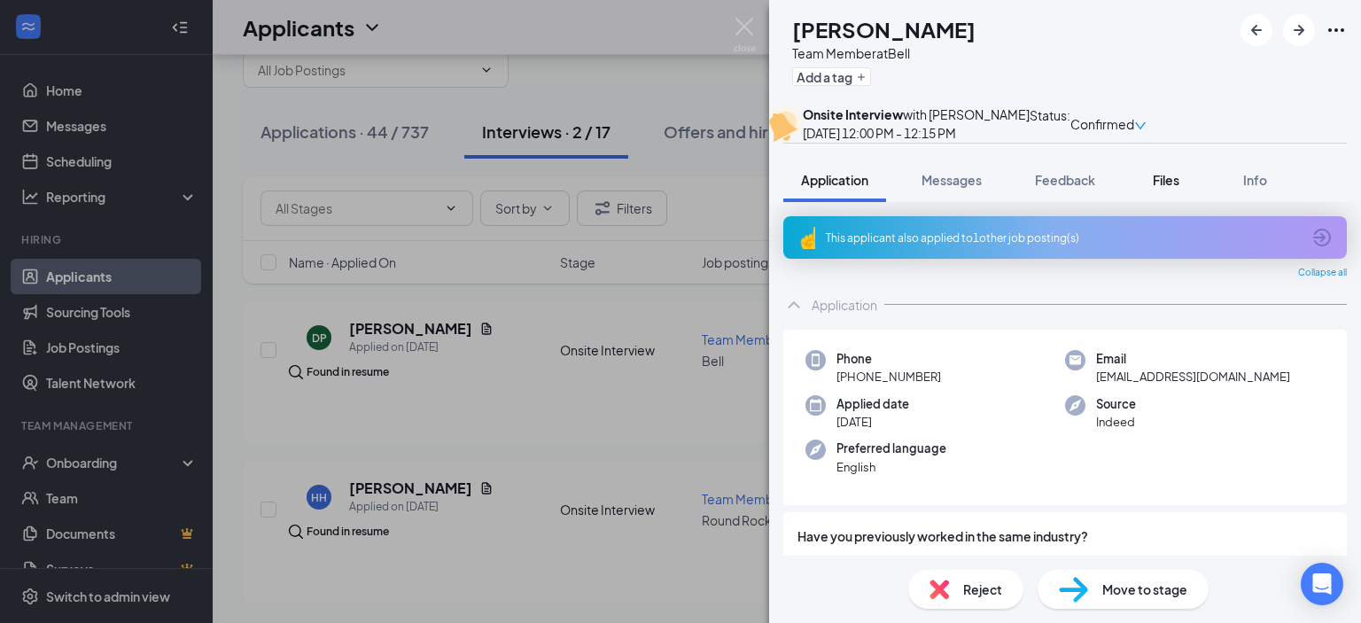
click at [1148, 202] on button "Files" at bounding box center [1166, 180] width 71 height 44
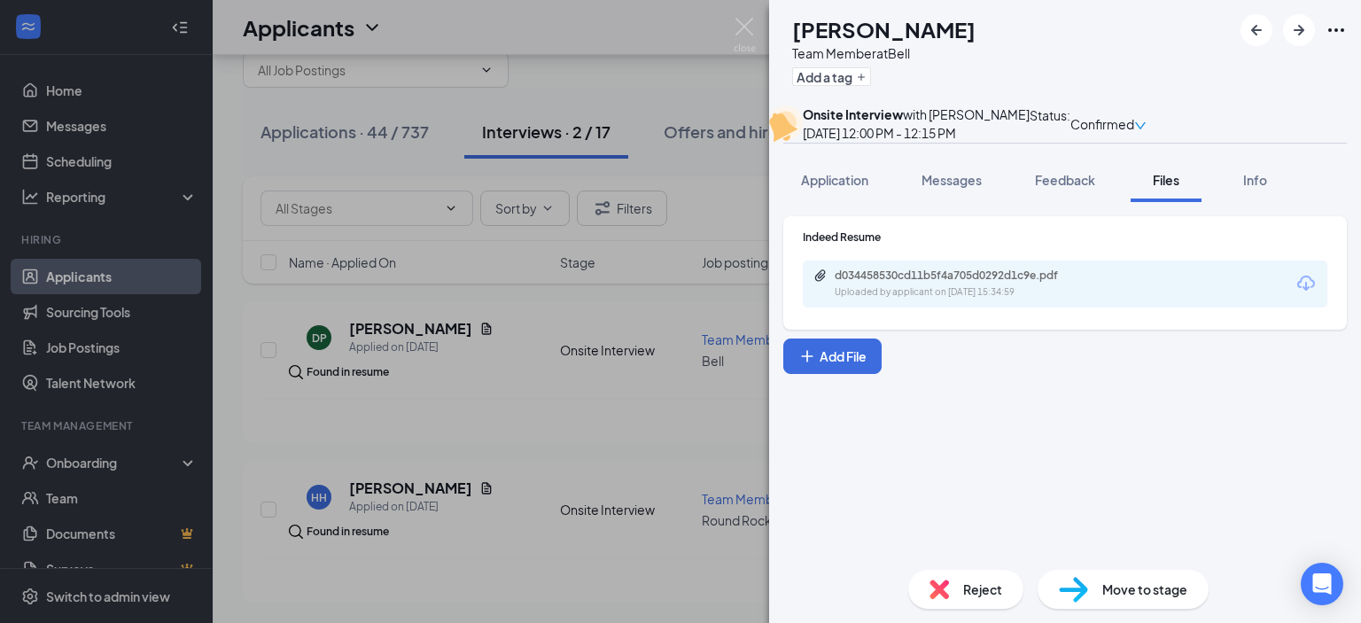
click at [986, 284] on div "Indeed Resume d034458530cd11b5f4a705d0292d1c9e.pdf Uploaded by applicant on Oct…" at bounding box center [1065, 269] width 525 height 78
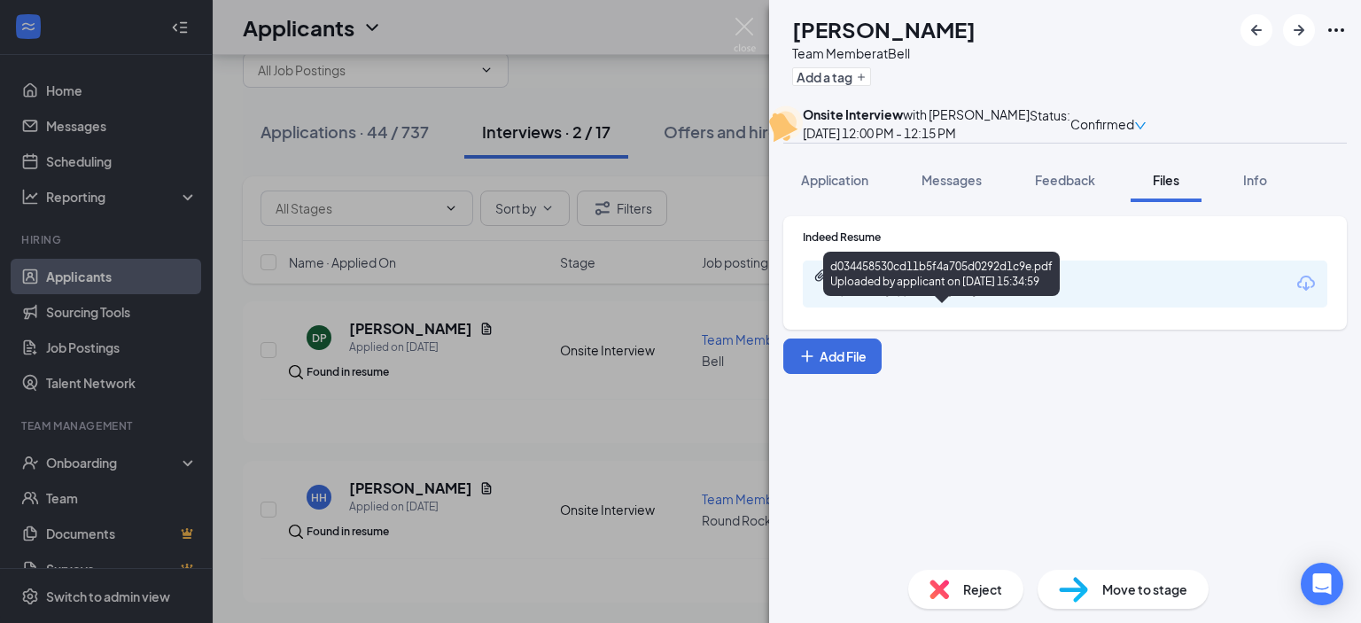
click at [977, 300] on div "d034458530cd11b5f4a705d0292d1c9e.pdf Uploaded by applicant on Oct 09, 2025 at 1…" at bounding box center [956, 284] width 287 height 31
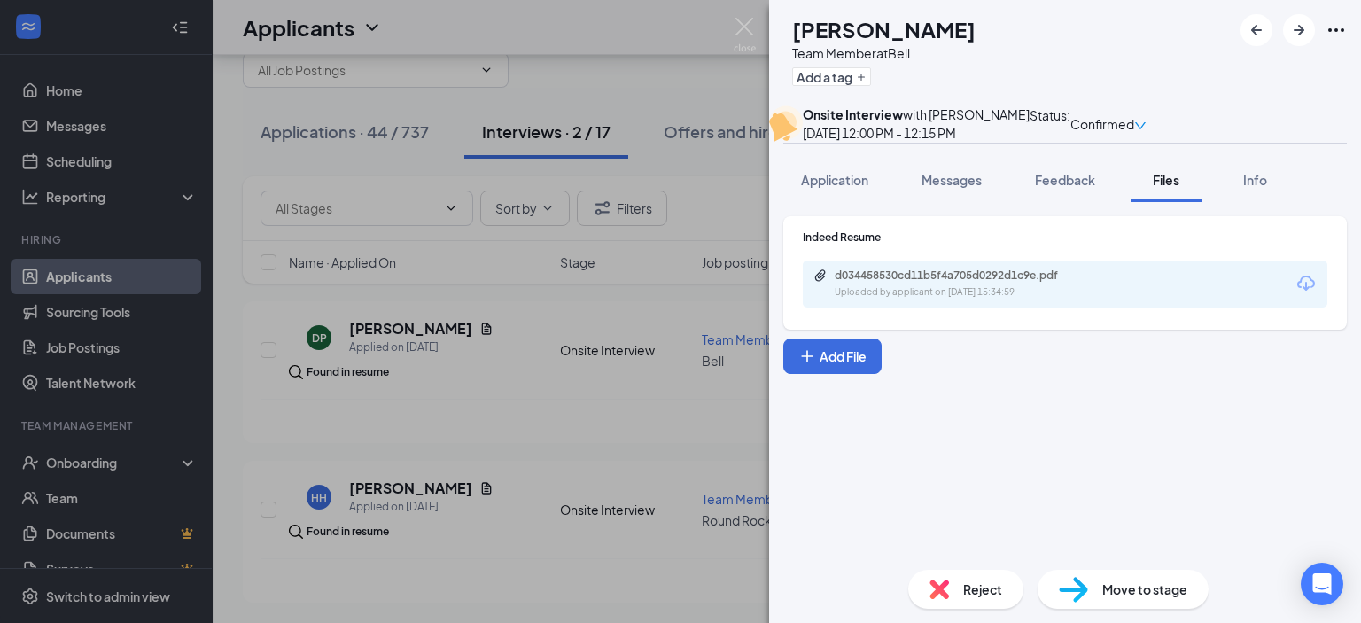
click at [735, 31] on img at bounding box center [745, 35] width 22 height 35
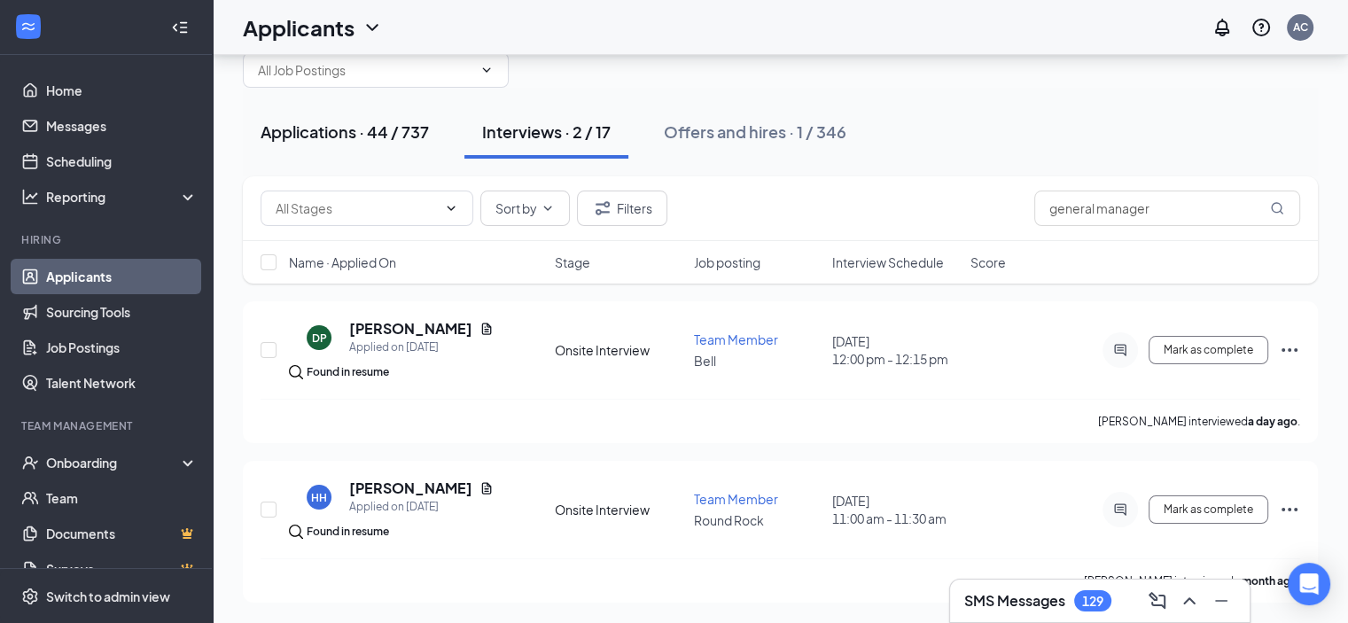
click at [416, 128] on div "Applications · 44 / 737" at bounding box center [345, 132] width 168 height 22
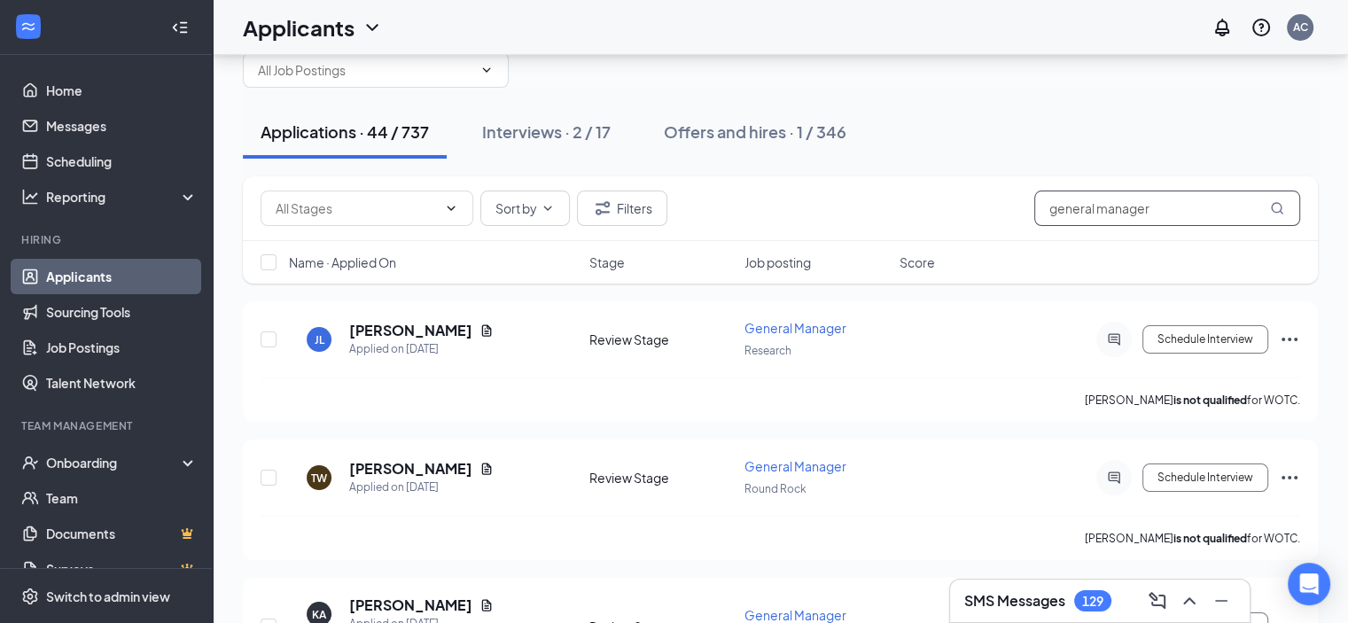
click at [1170, 214] on input "general manager" at bounding box center [1167, 208] width 266 height 35
type input "g"
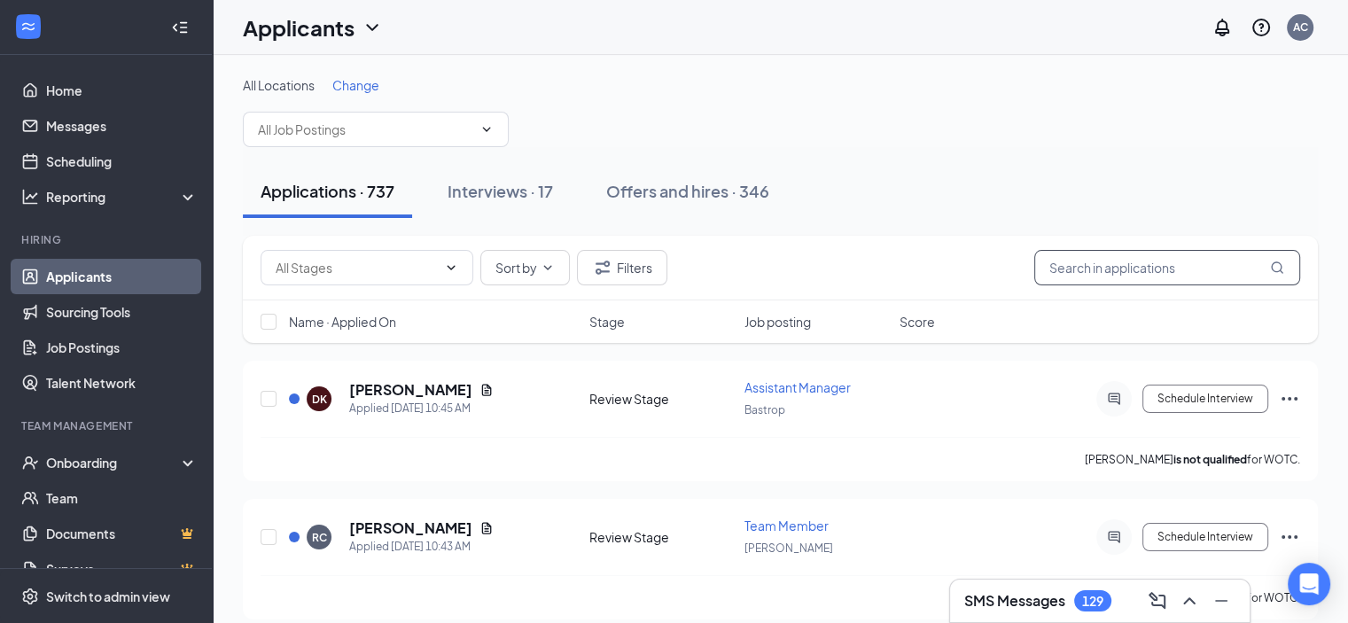
click at [1283, 270] on icon "MagnifyingGlass" at bounding box center [1277, 268] width 14 height 14
click at [1280, 270] on icon "MagnifyingGlass" at bounding box center [1277, 267] width 12 height 12
click at [1272, 273] on icon "MagnifyingGlass" at bounding box center [1277, 268] width 14 height 14
click at [520, 183] on div "Interviews · 17" at bounding box center [500, 191] width 105 height 22
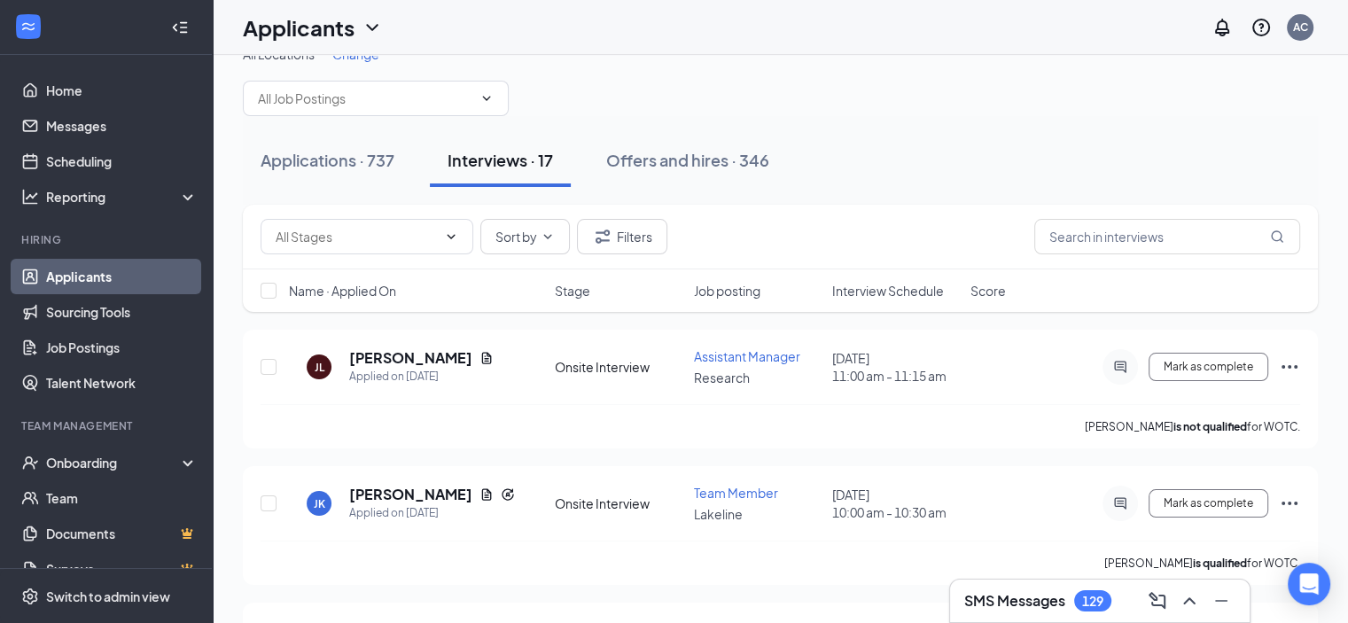
scroll to position [20, 0]
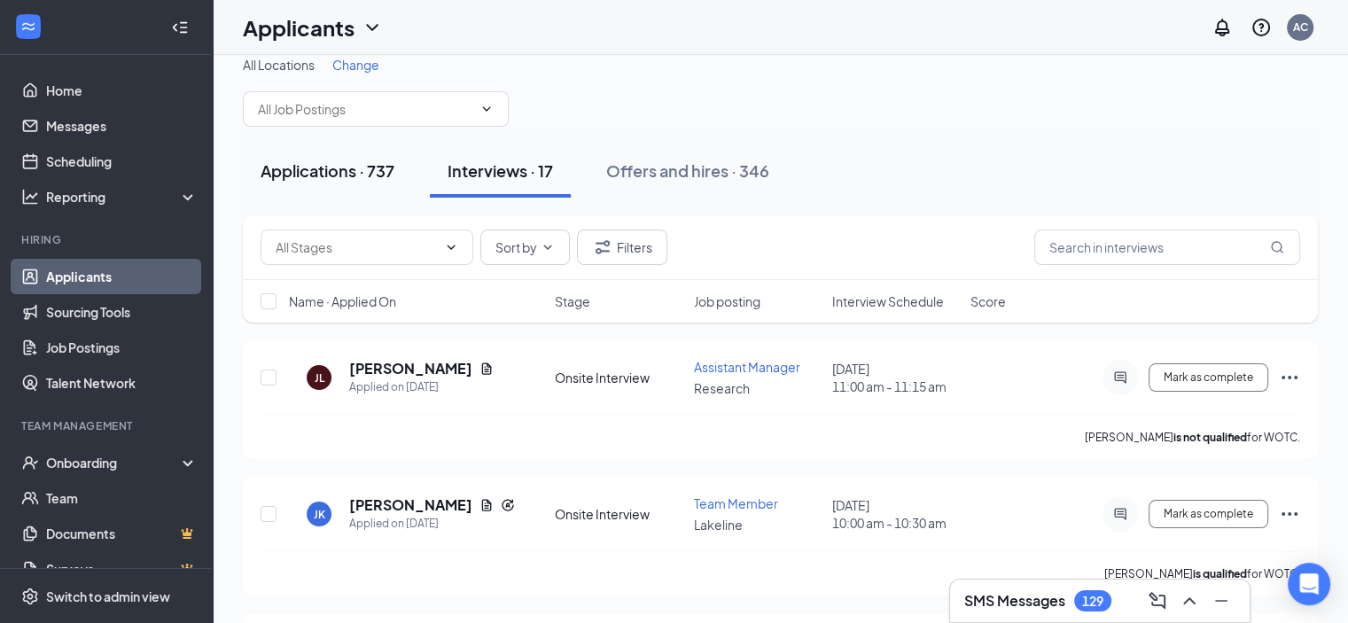
click at [319, 171] on div "Applications · 737" at bounding box center [328, 171] width 134 height 22
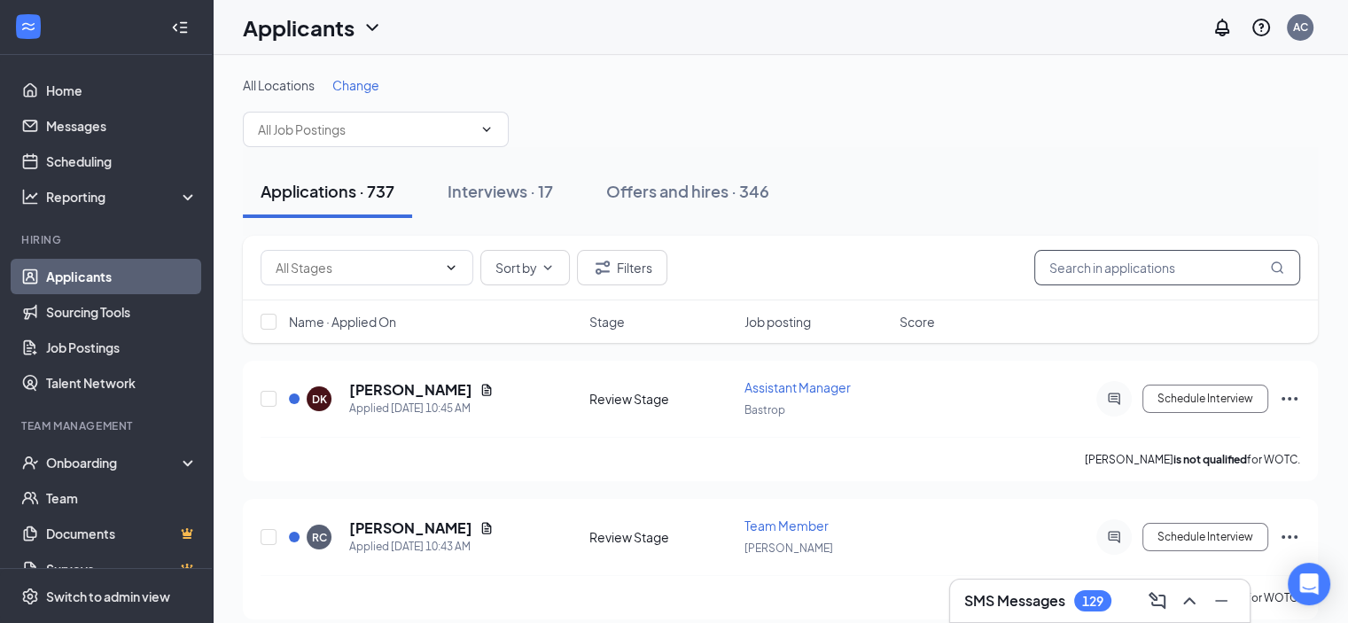
click at [1063, 264] on input "text" at bounding box center [1167, 267] width 266 height 35
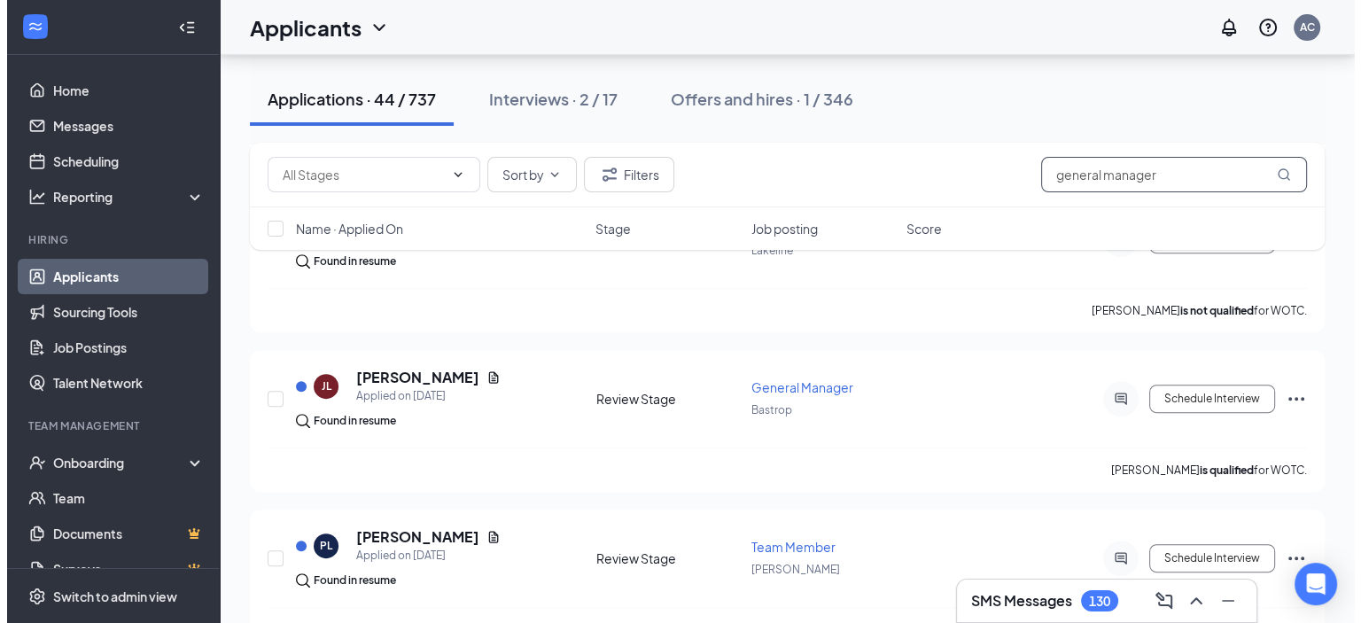
scroll to position [606, 0]
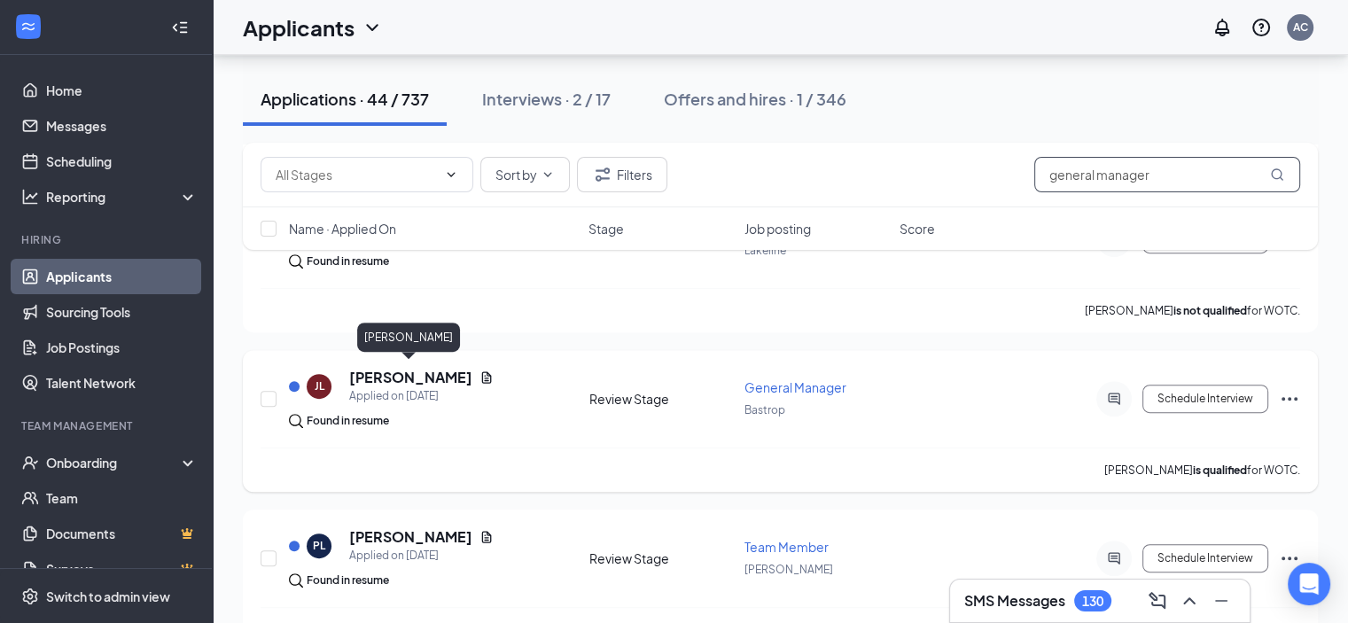
type input "general manager"
click at [401, 373] on h5 "Jason Lawrence" at bounding box center [410, 377] width 123 height 19
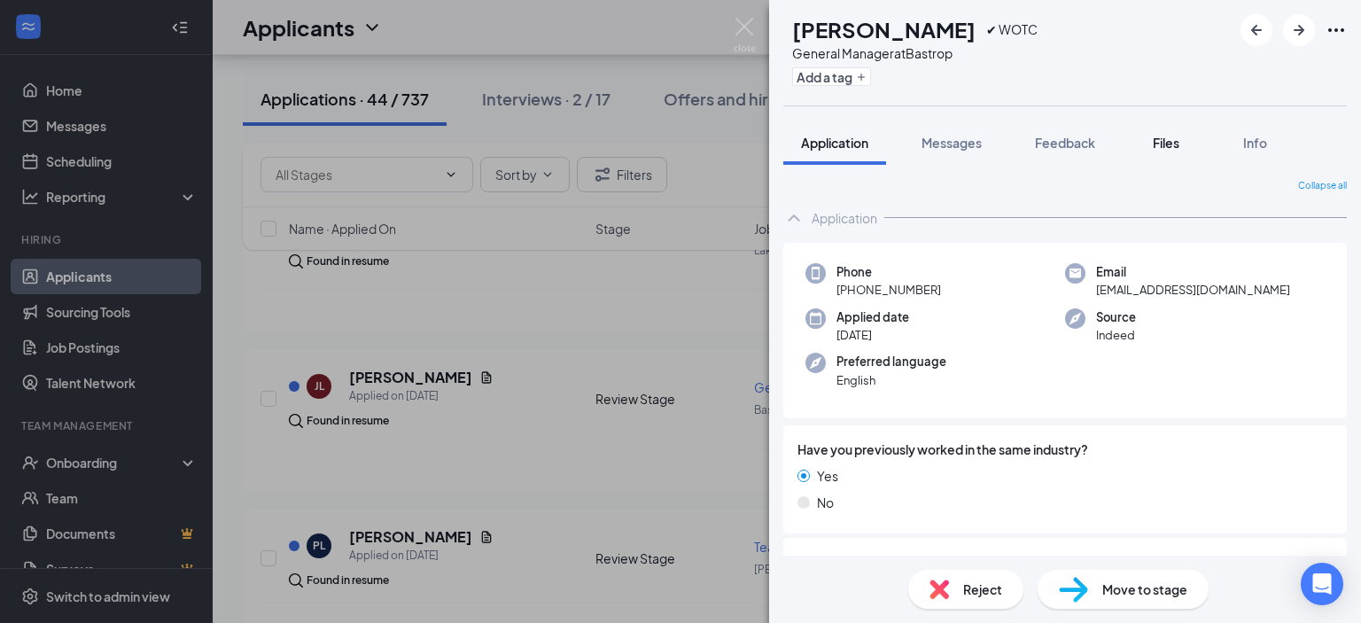
click at [1174, 138] on span "Files" at bounding box center [1166, 143] width 27 height 16
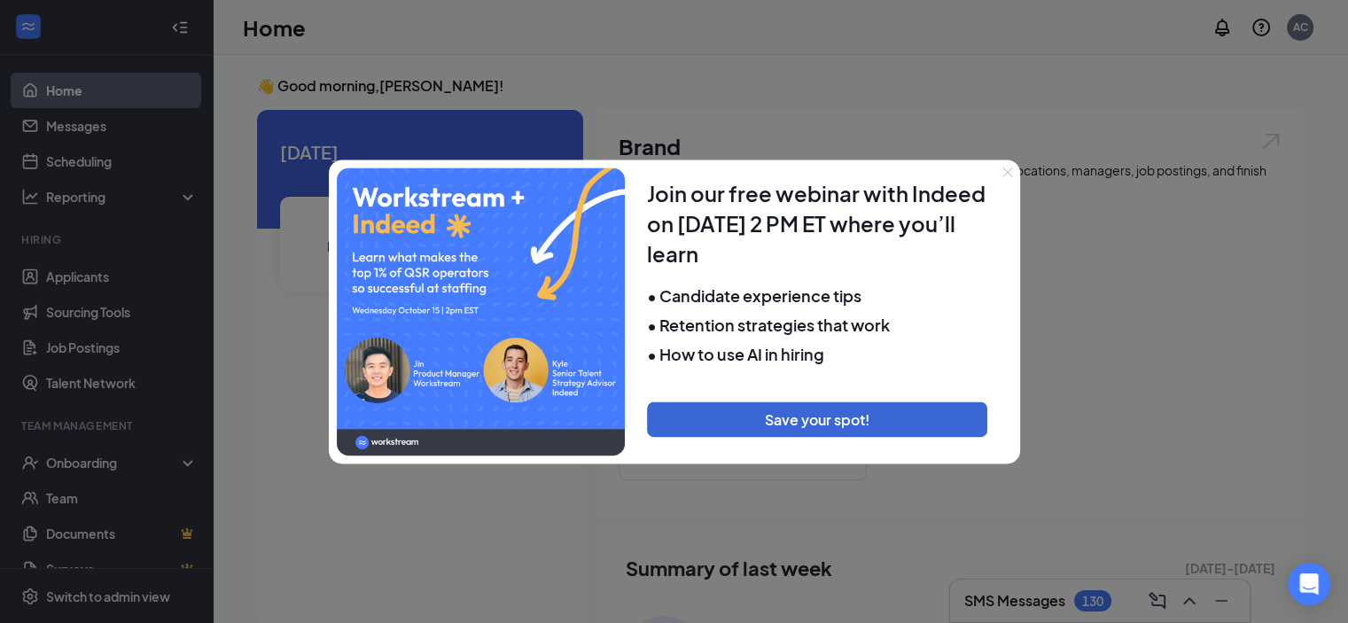
click at [1007, 174] on icon "Close" at bounding box center [1007, 172] width 11 height 11
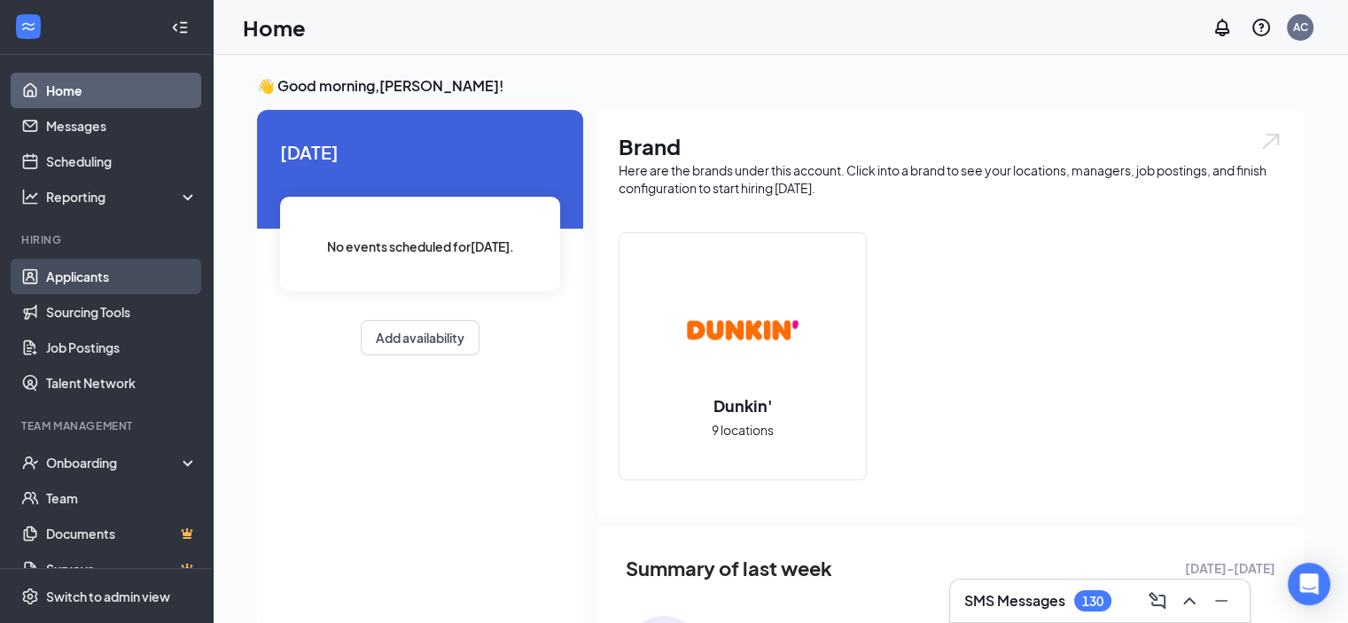
click at [112, 262] on link "Applicants" at bounding box center [122, 276] width 152 height 35
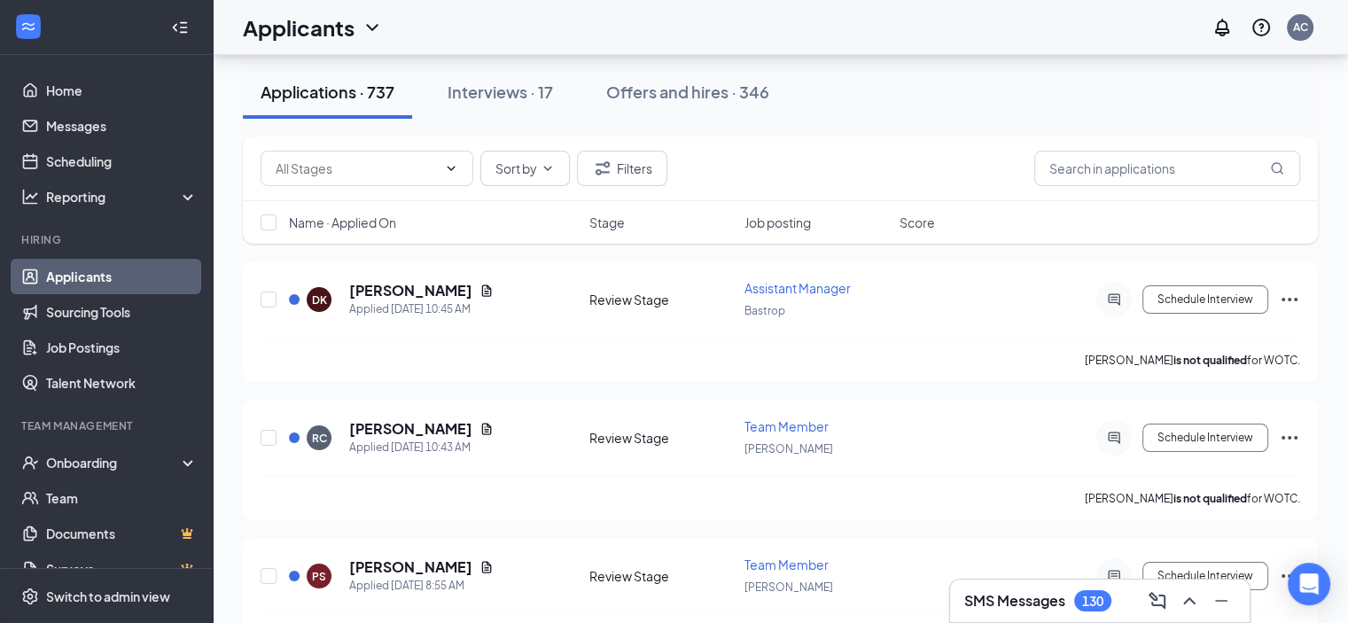
scroll to position [81, 0]
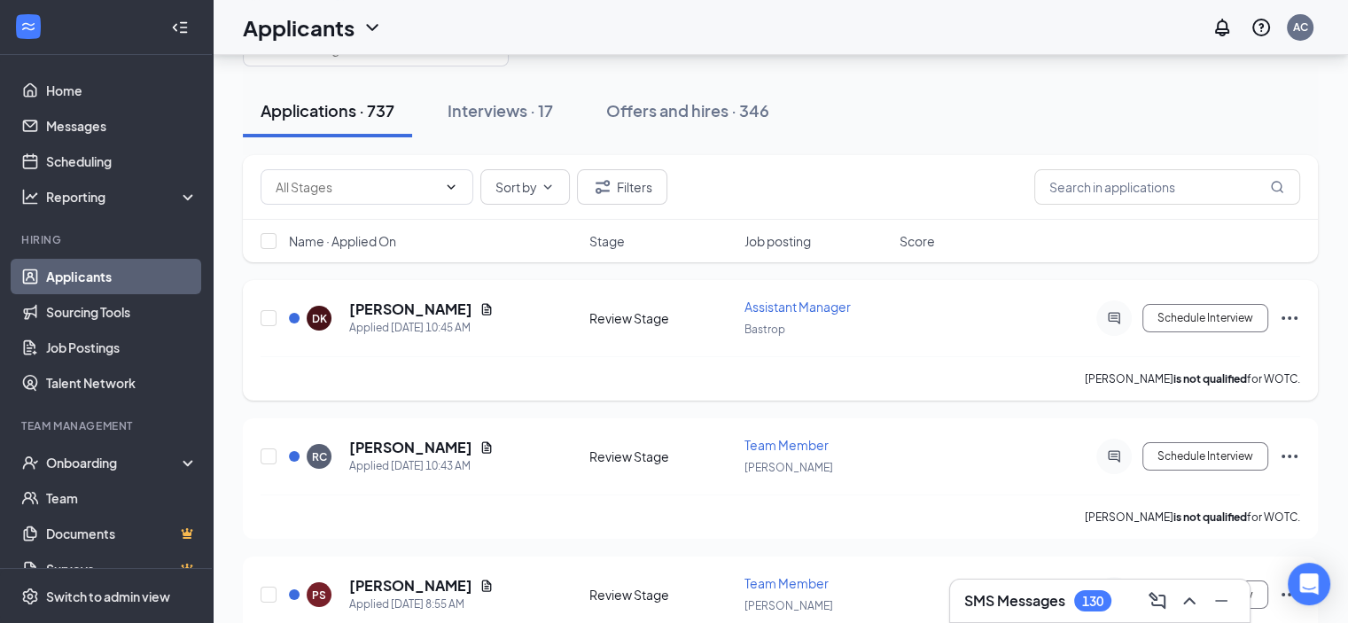
click at [443, 307] on h5 "[PERSON_NAME]" at bounding box center [410, 309] width 123 height 19
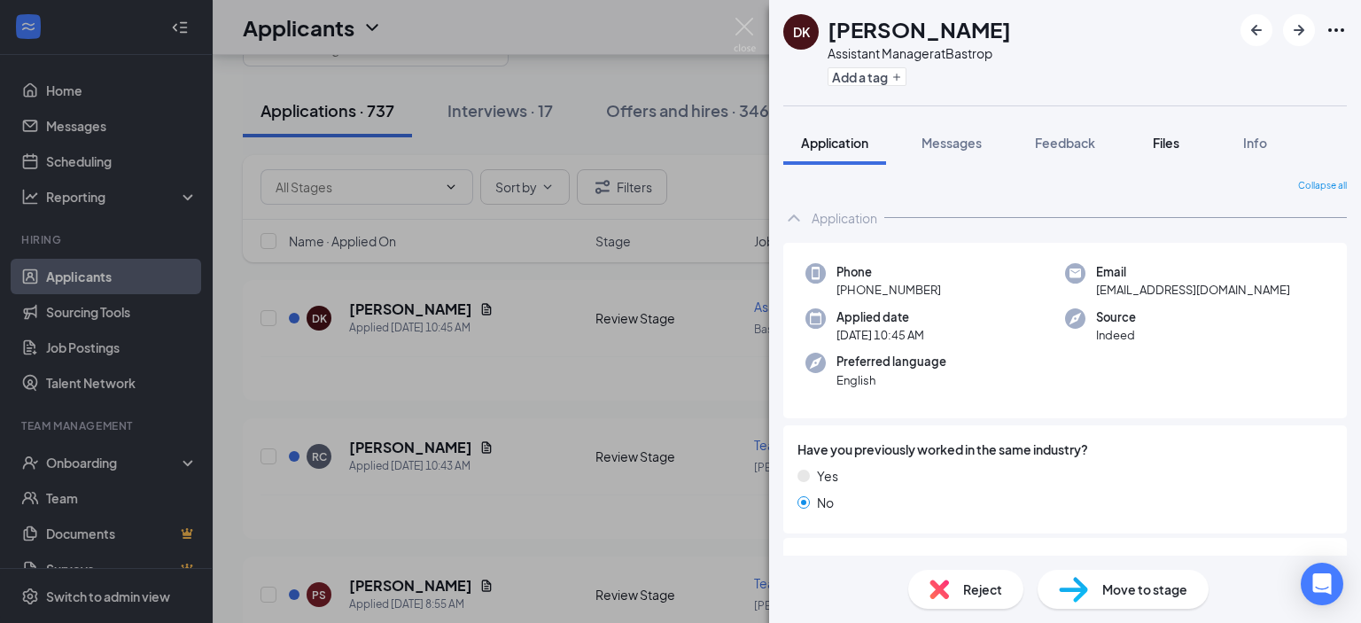
click at [1175, 146] on span "Files" at bounding box center [1166, 143] width 27 height 16
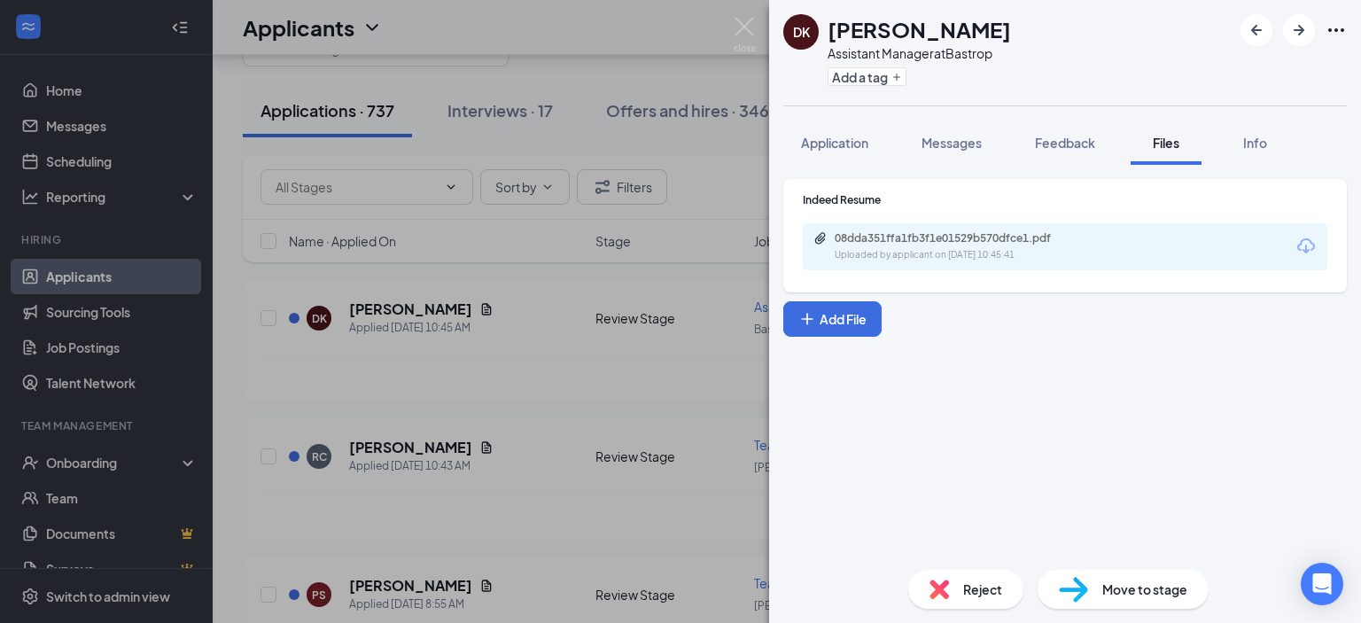
click at [1010, 255] on div "Uploaded by applicant on [DATE] 10:45:41" at bounding box center [968, 255] width 266 height 14
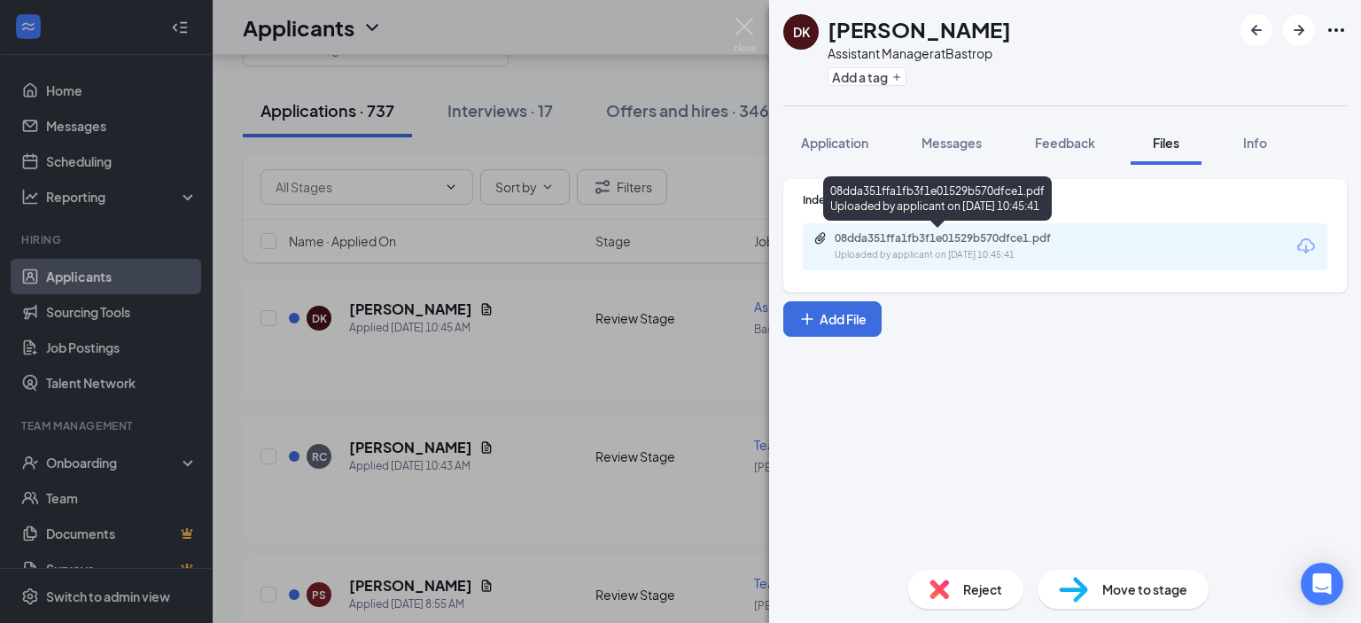
click at [741, 35] on img at bounding box center [745, 35] width 22 height 35
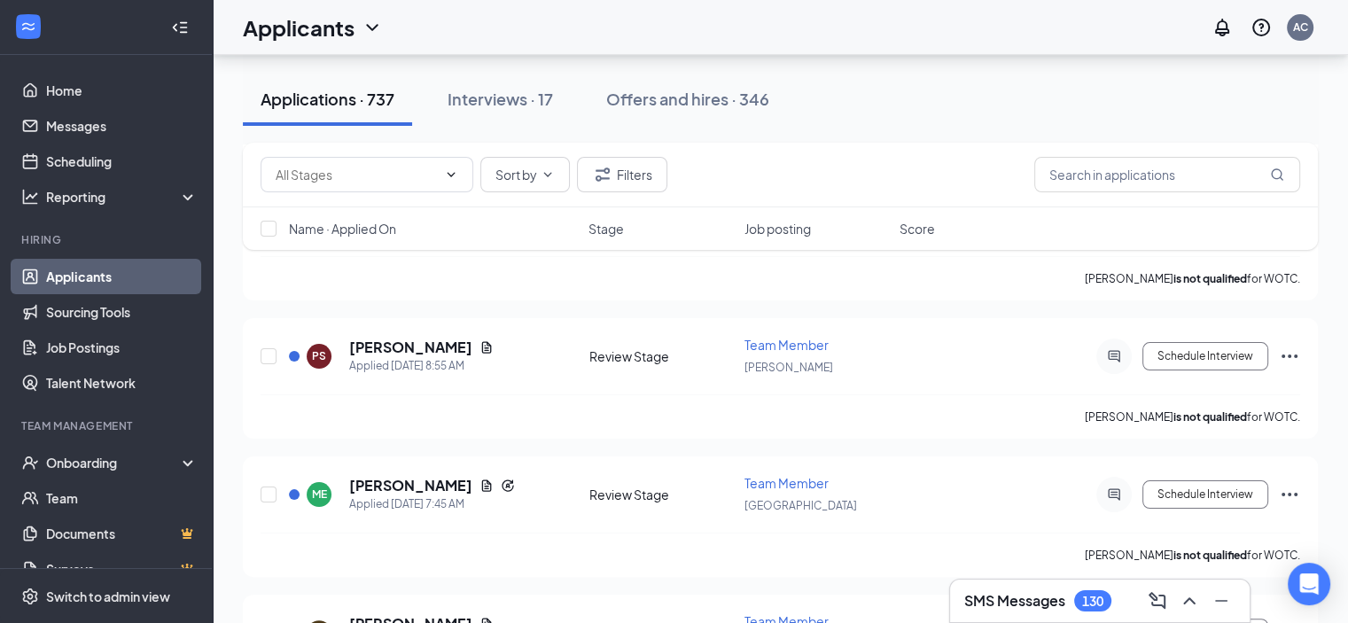
scroll to position [326, 0]
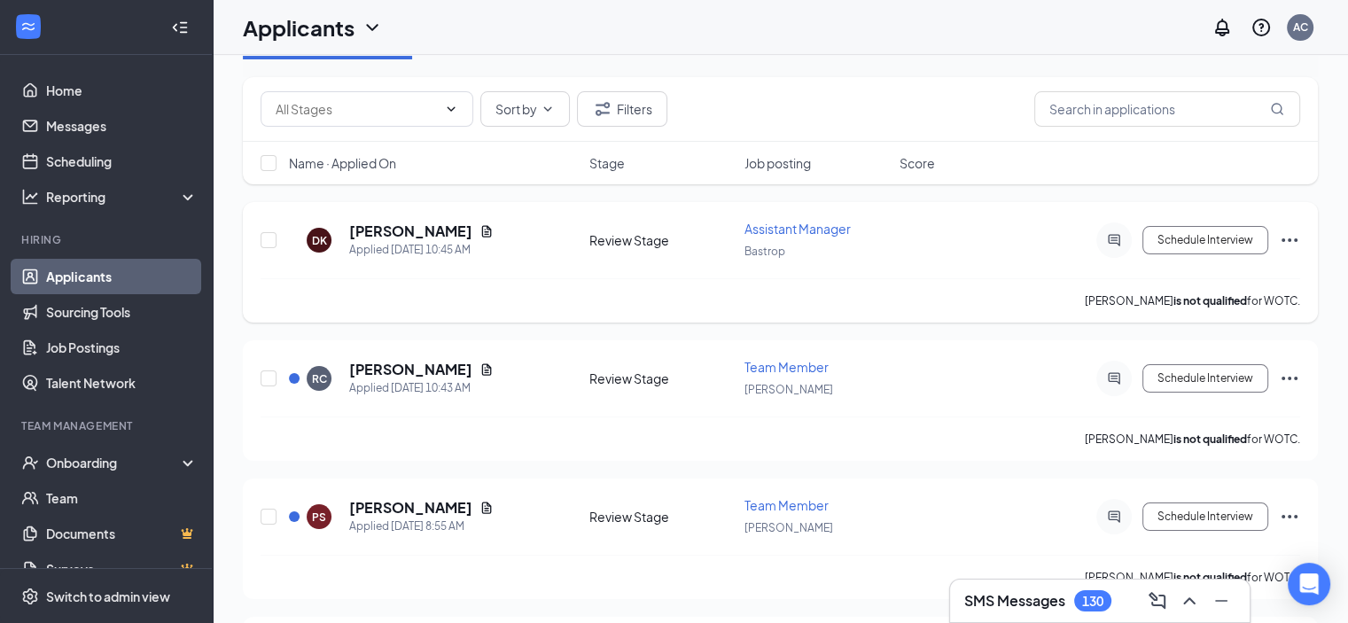
scroll to position [0, 0]
